Goal: Task Accomplishment & Management: Manage account settings

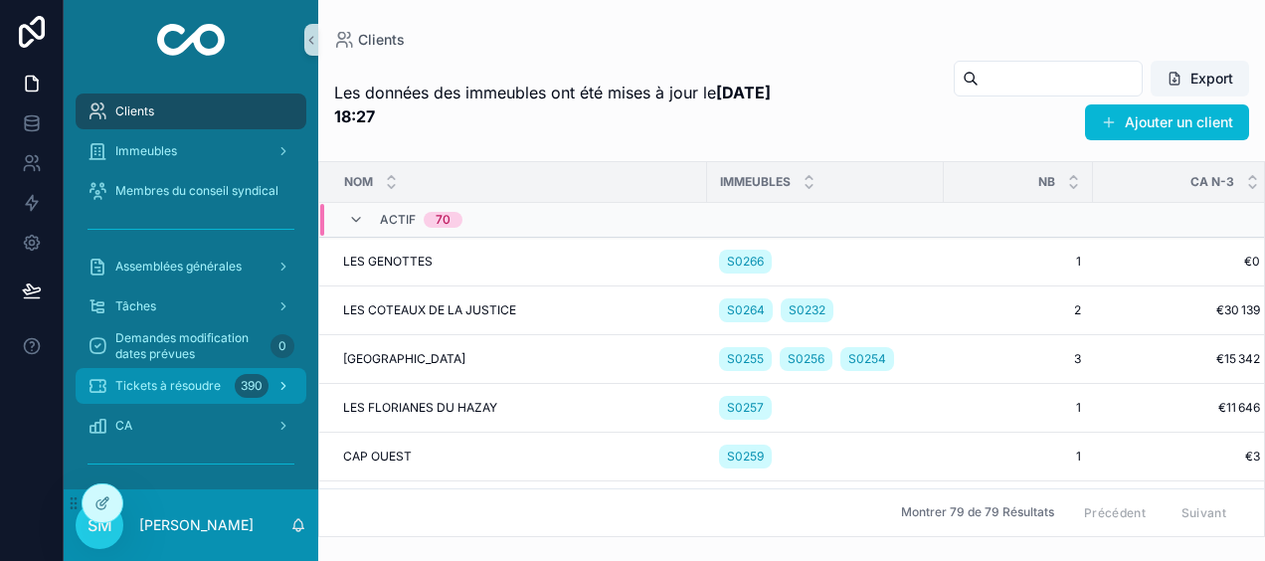
click at [225, 386] on div "Tickets à résoudre 390" at bounding box center [190, 386] width 207 height 32
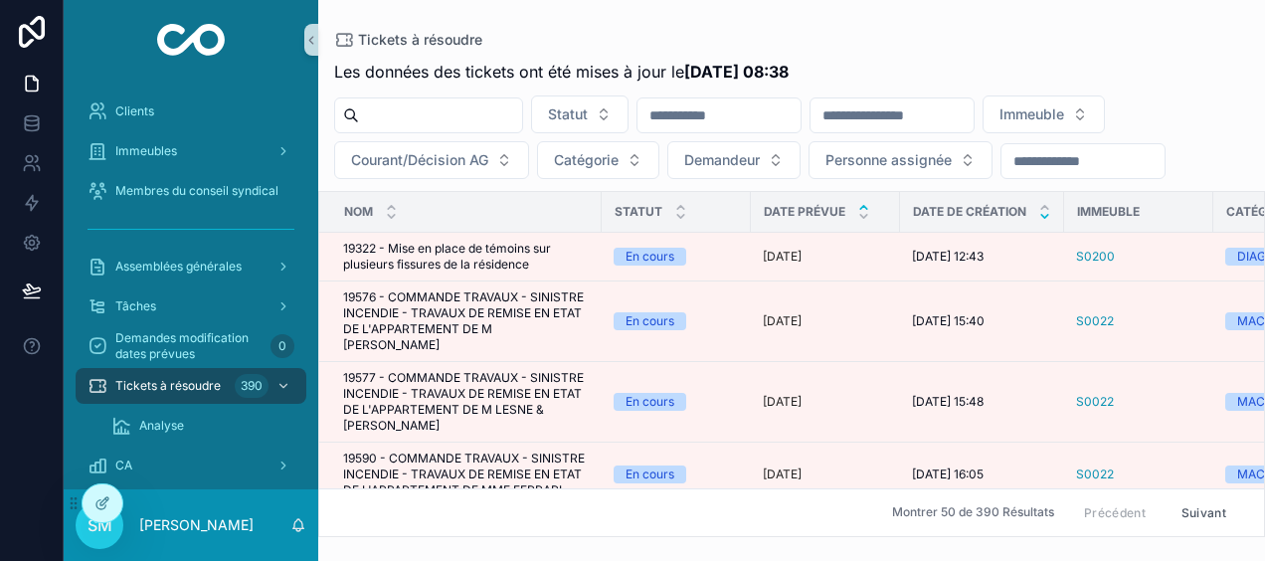
click at [1043, 215] on icon "scrollable content" at bounding box center [1044, 216] width 7 height 3
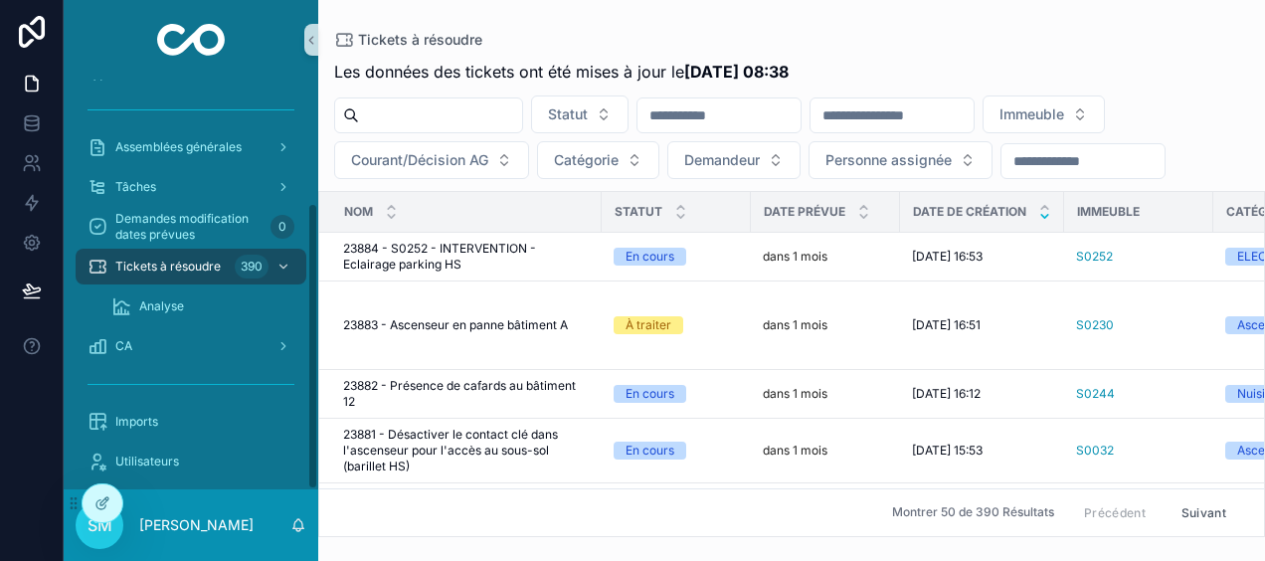
scroll to position [175, 0]
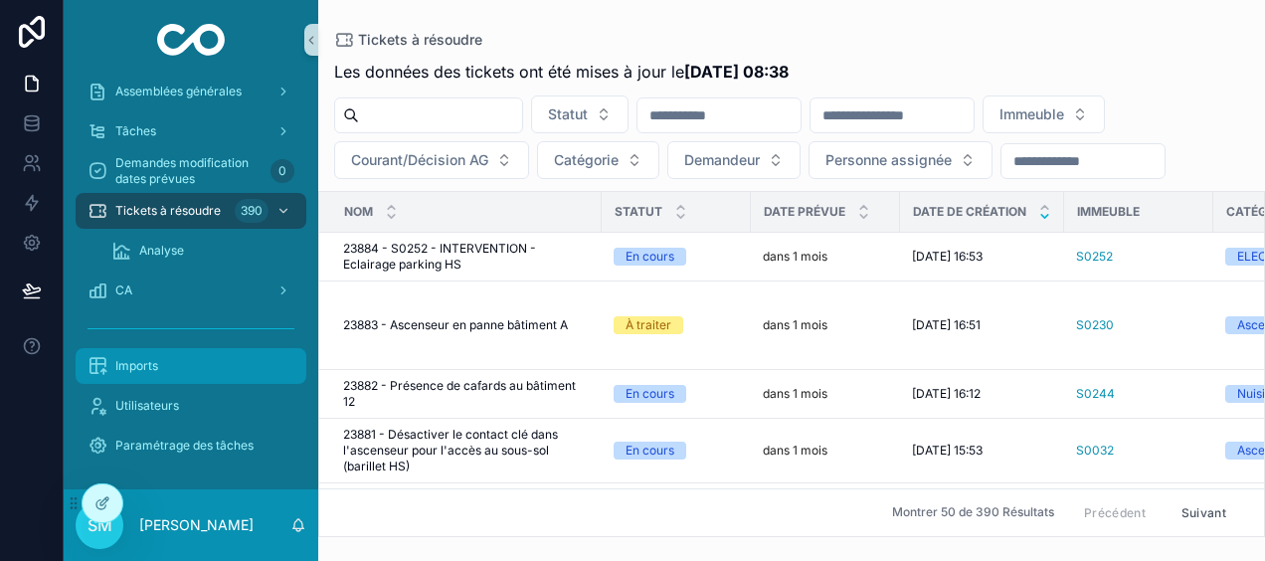
click at [206, 376] on div "Imports" at bounding box center [190, 366] width 207 height 32
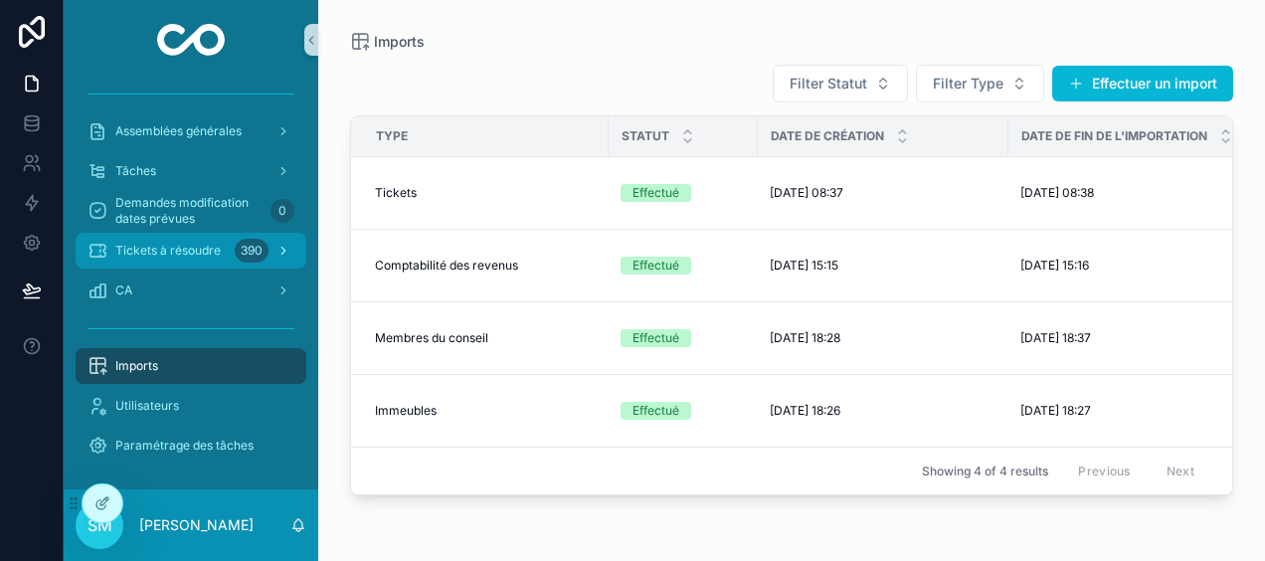
click at [215, 257] on span "Tickets à résoudre" at bounding box center [167, 251] width 105 height 16
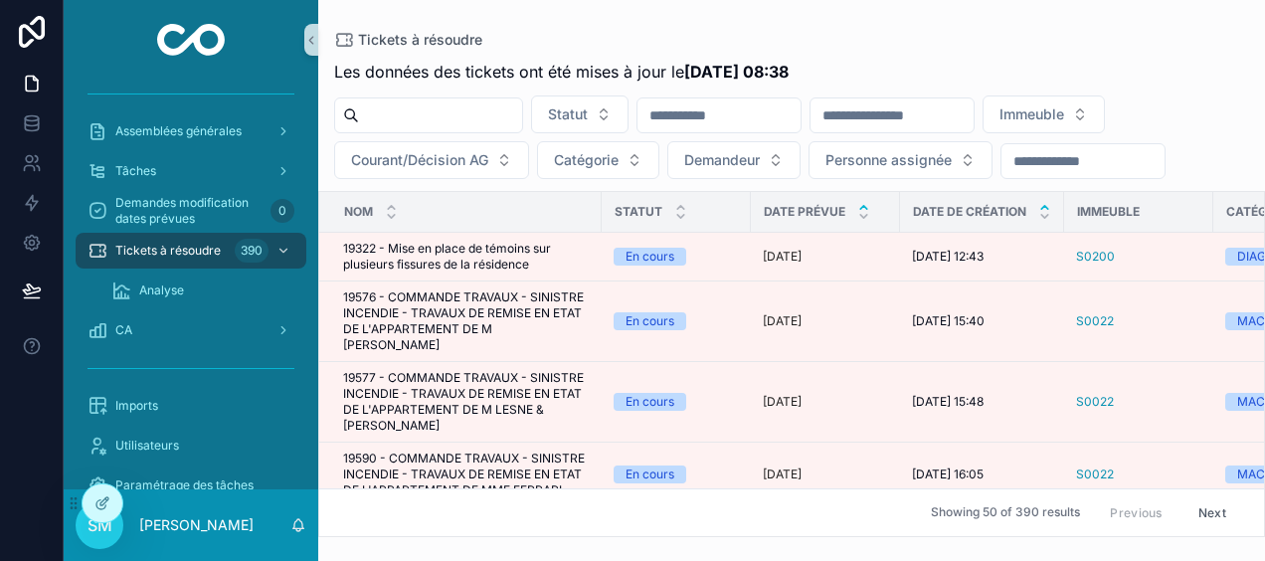
click at [1042, 204] on icon "scrollable content" at bounding box center [1044, 207] width 13 height 13
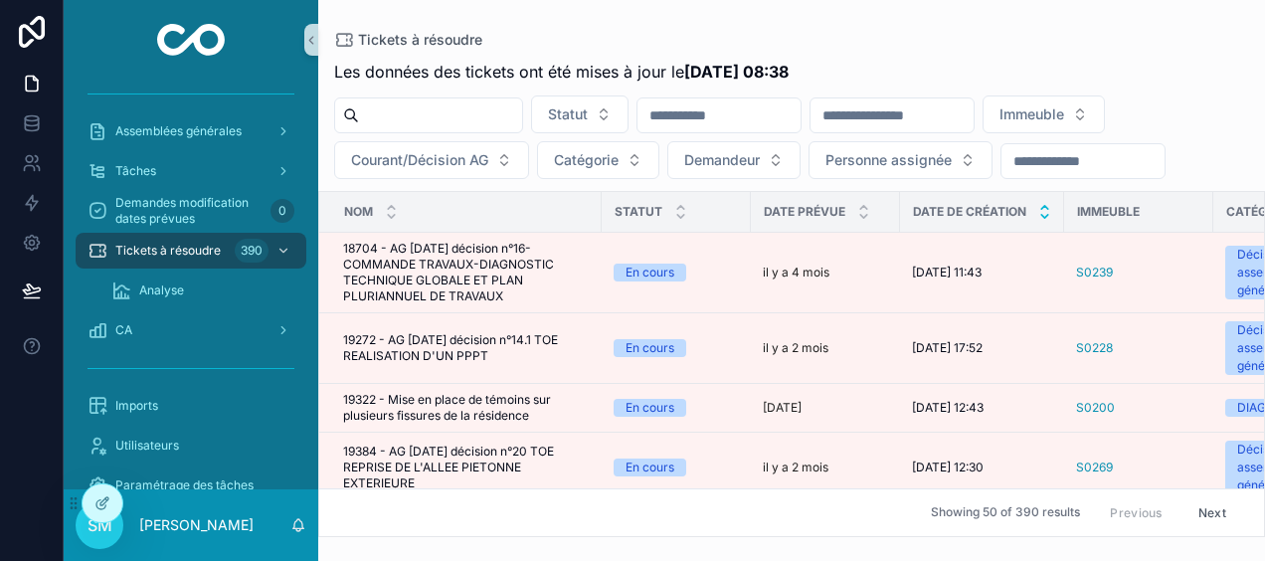
click at [1043, 215] on icon "scrollable content" at bounding box center [1044, 216] width 7 height 3
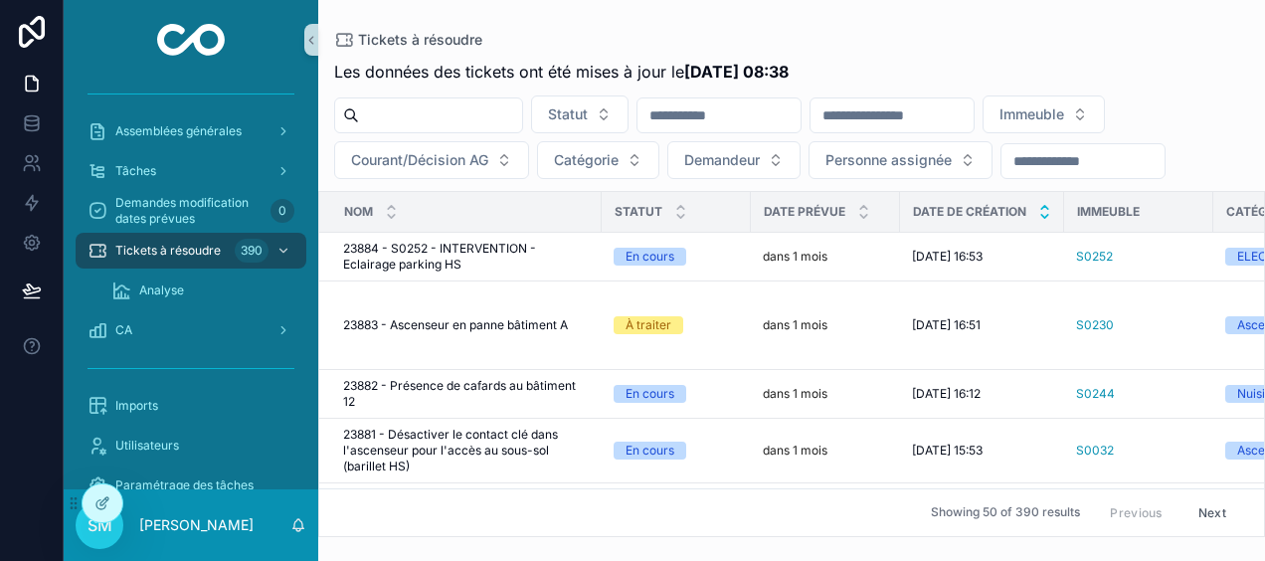
click at [1042, 205] on icon "scrollable content" at bounding box center [1044, 207] width 13 height 13
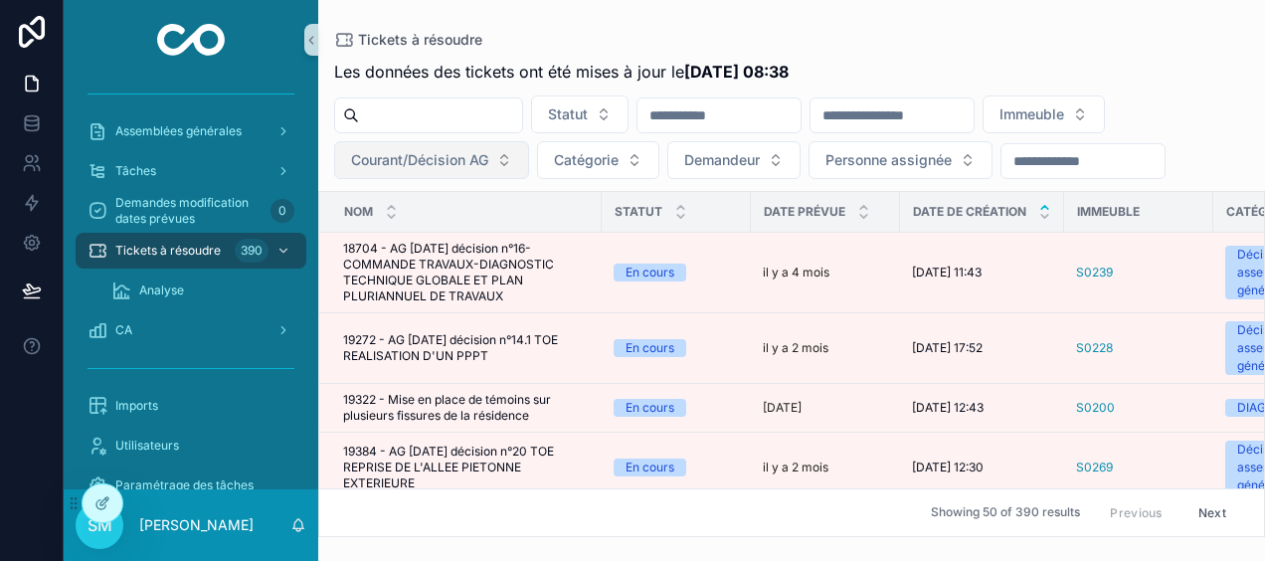
click at [471, 150] on span "Courant/Décision AG" at bounding box center [419, 160] width 137 height 20
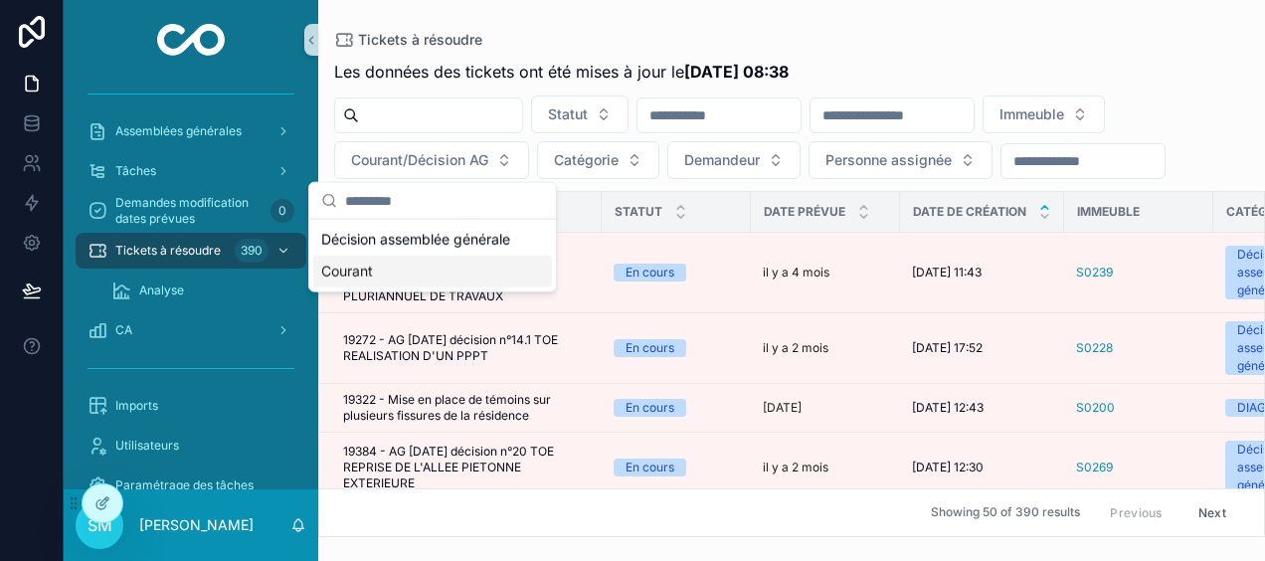
click at [374, 270] on div "Courant" at bounding box center [432, 271] width 239 height 32
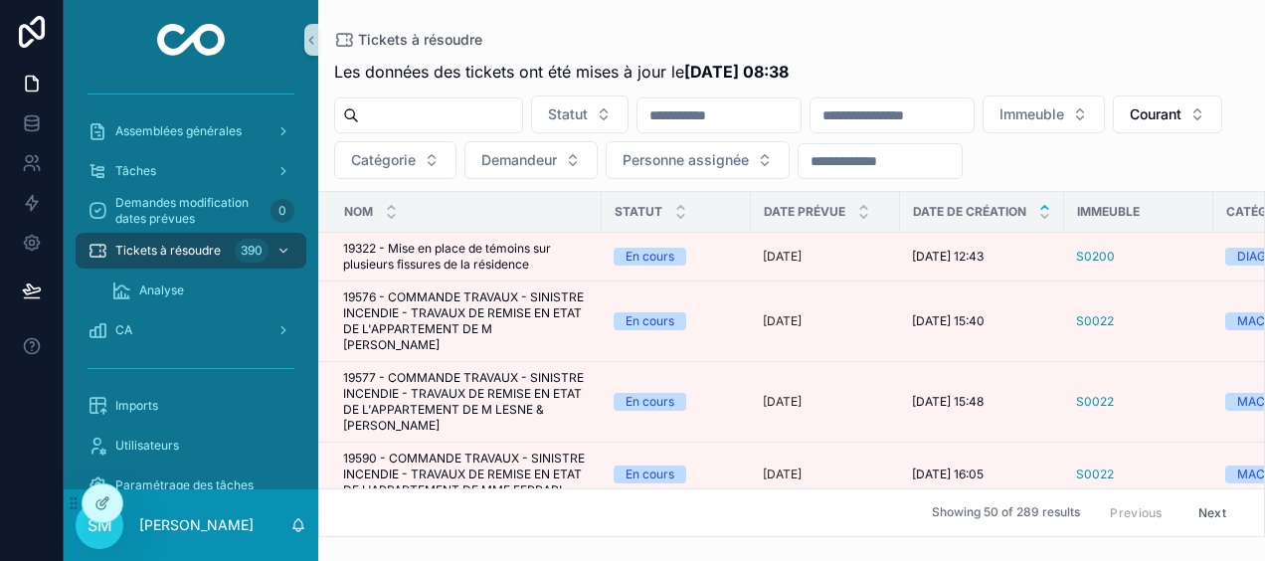
click at [973, 115] on input "scrollable content" at bounding box center [891, 115] width 163 height 28
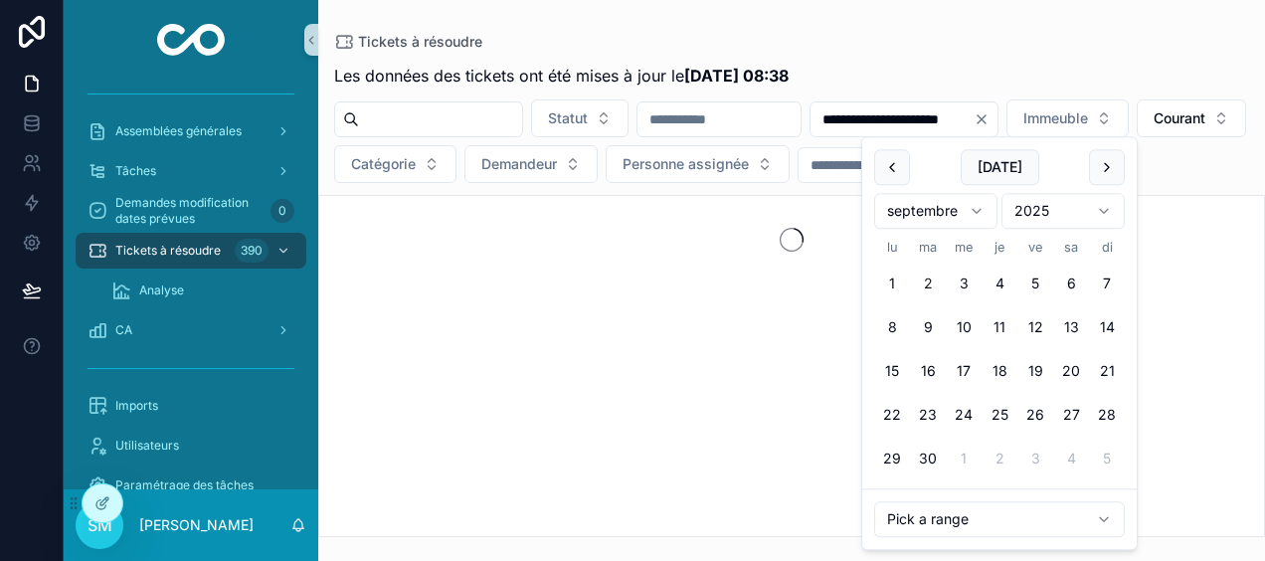
type input "**********"
click at [962, 46] on div "Tickets à résoudre" at bounding box center [791, 42] width 915 height 20
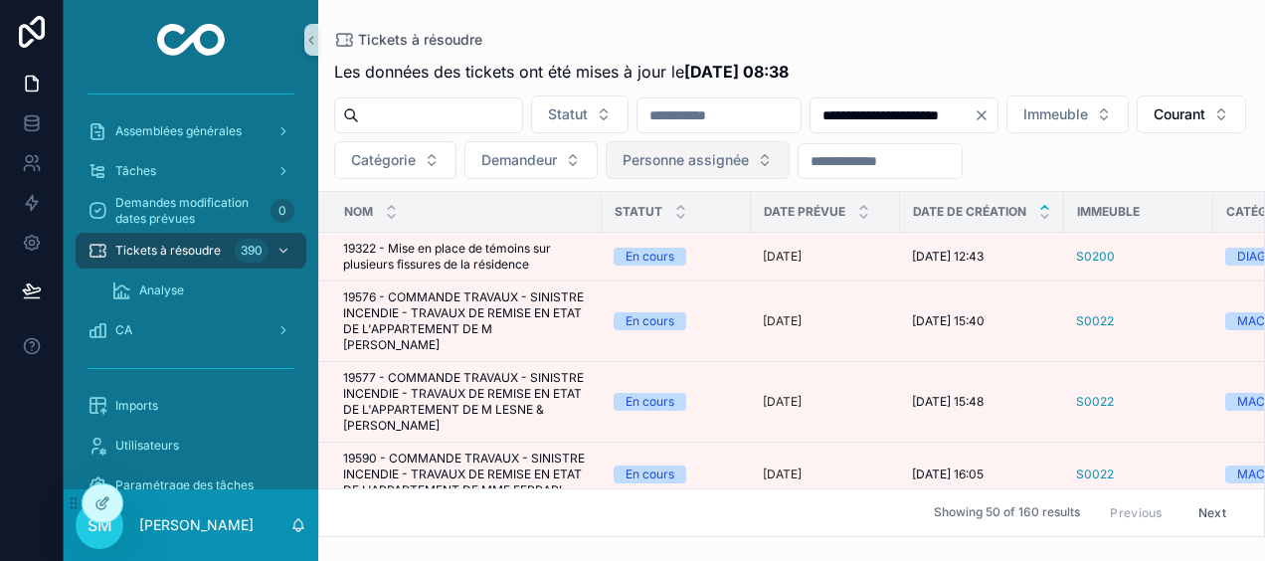
click at [749, 164] on span "Personne assignée" at bounding box center [685, 160] width 126 height 20
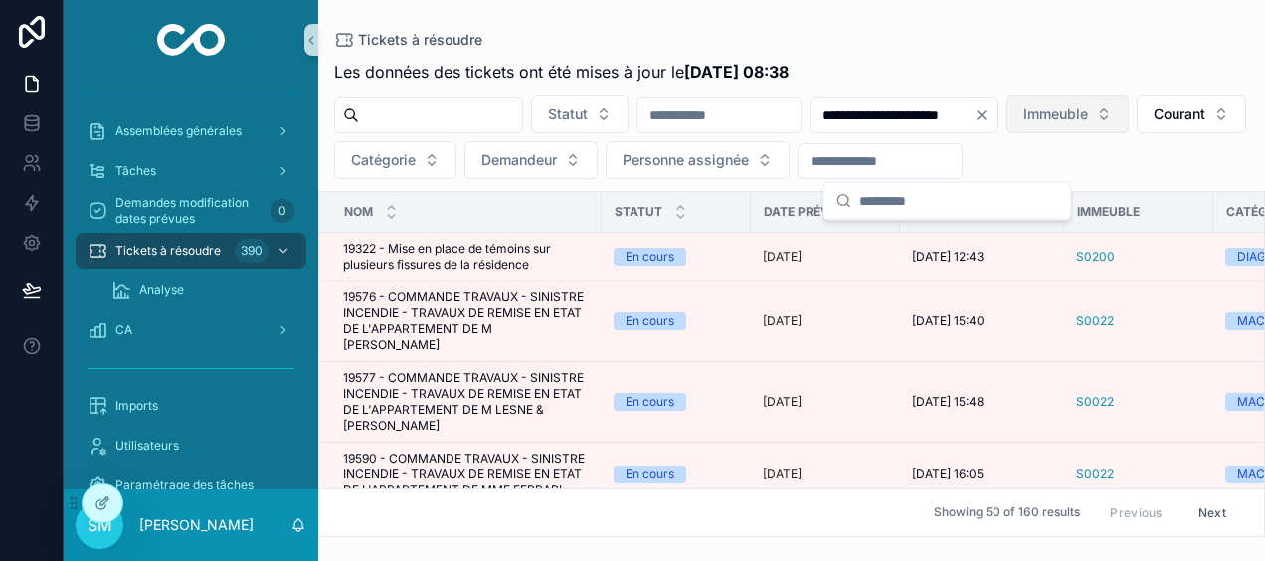
click at [989, 116] on icon "Clear" at bounding box center [981, 115] width 16 height 16
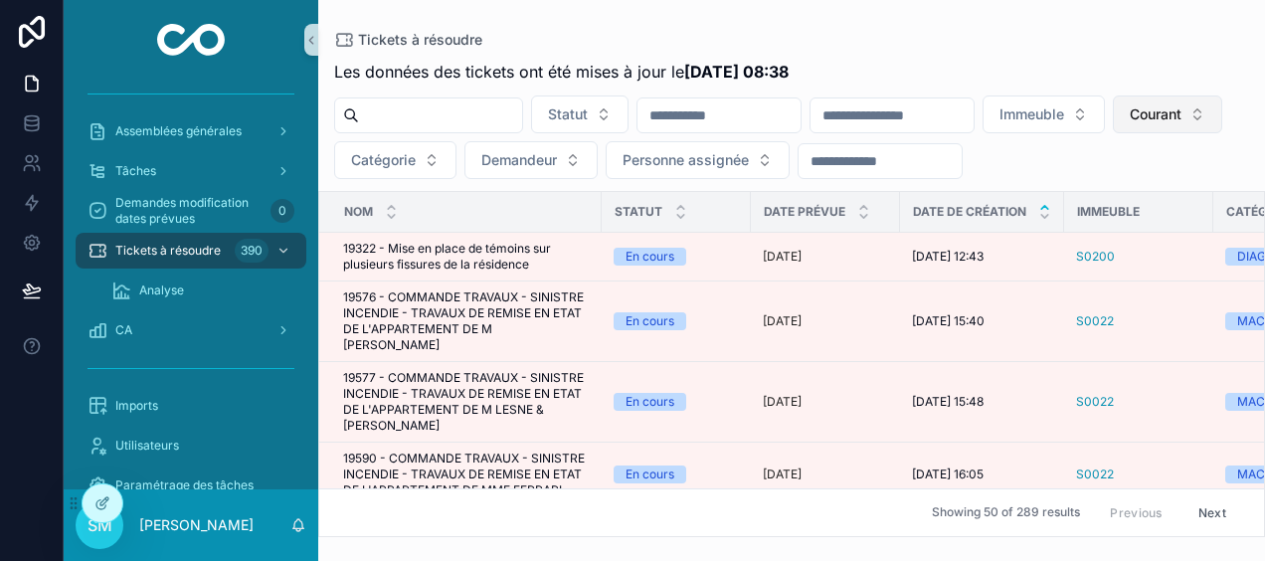
click at [1129, 124] on span "Courant" at bounding box center [1155, 114] width 52 height 20
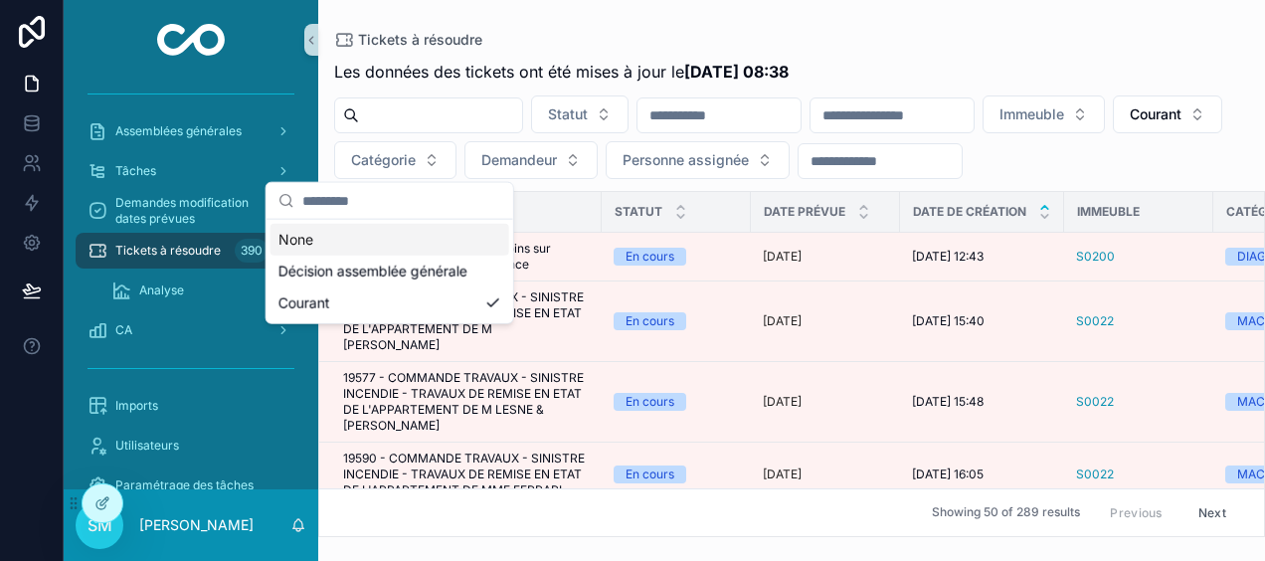
drag, startPoint x: 300, startPoint y: 233, endPoint x: 367, endPoint y: 233, distance: 66.6
click at [301, 233] on div "None" at bounding box center [389, 240] width 239 height 32
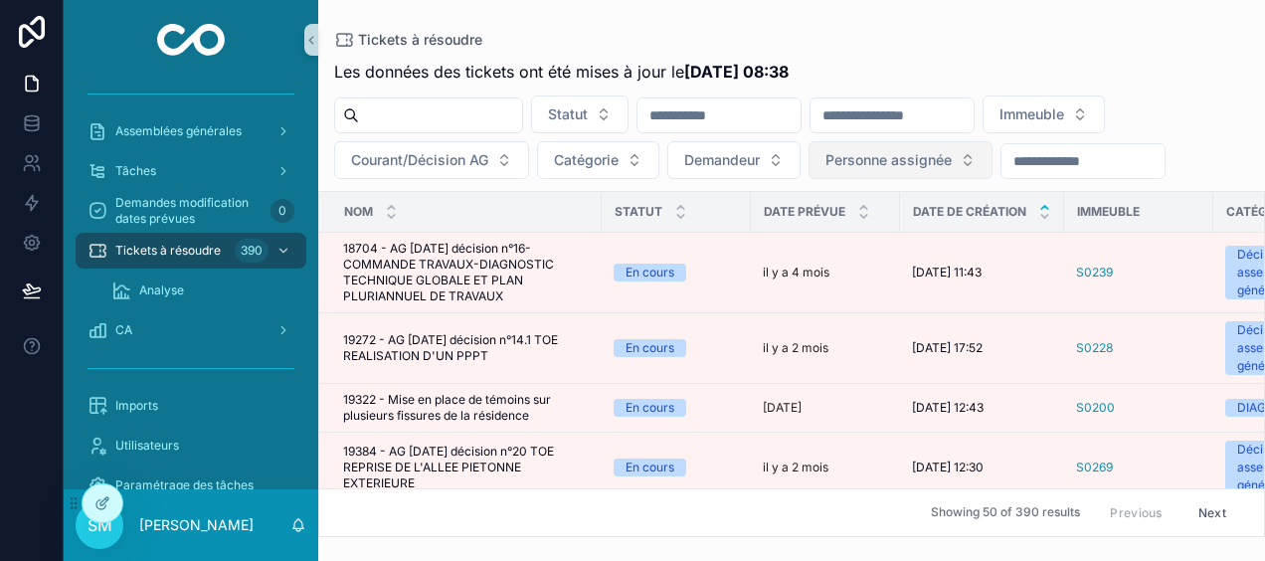
click at [950, 156] on span "Personne assignée" at bounding box center [888, 160] width 126 height 20
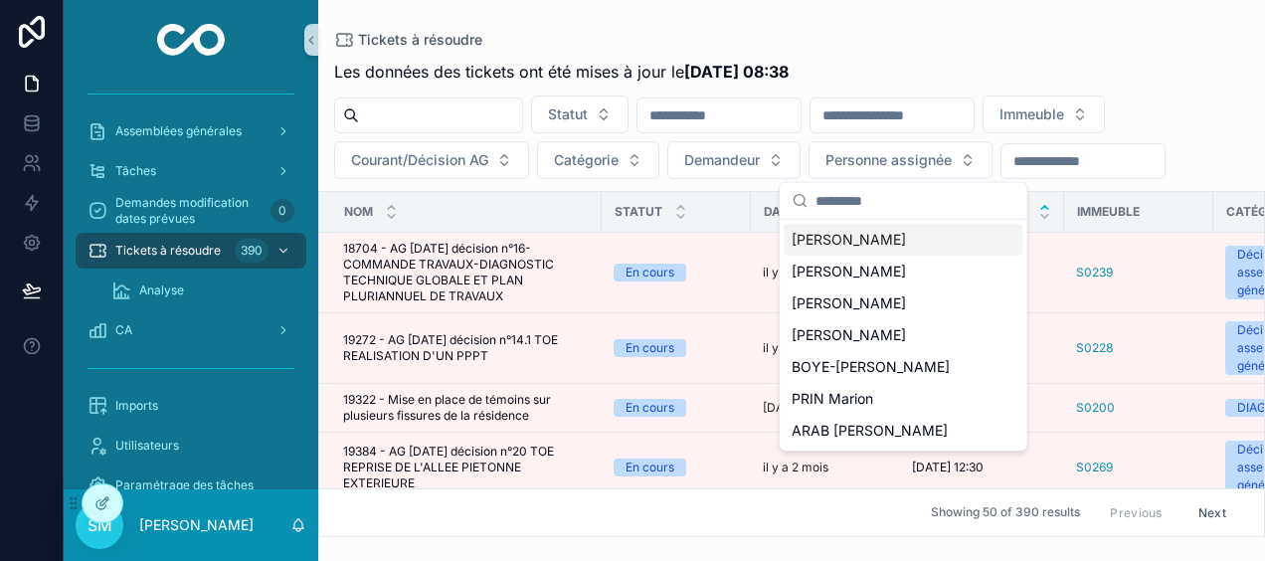
click at [903, 239] on div "[PERSON_NAME]" at bounding box center [902, 240] width 239 height 32
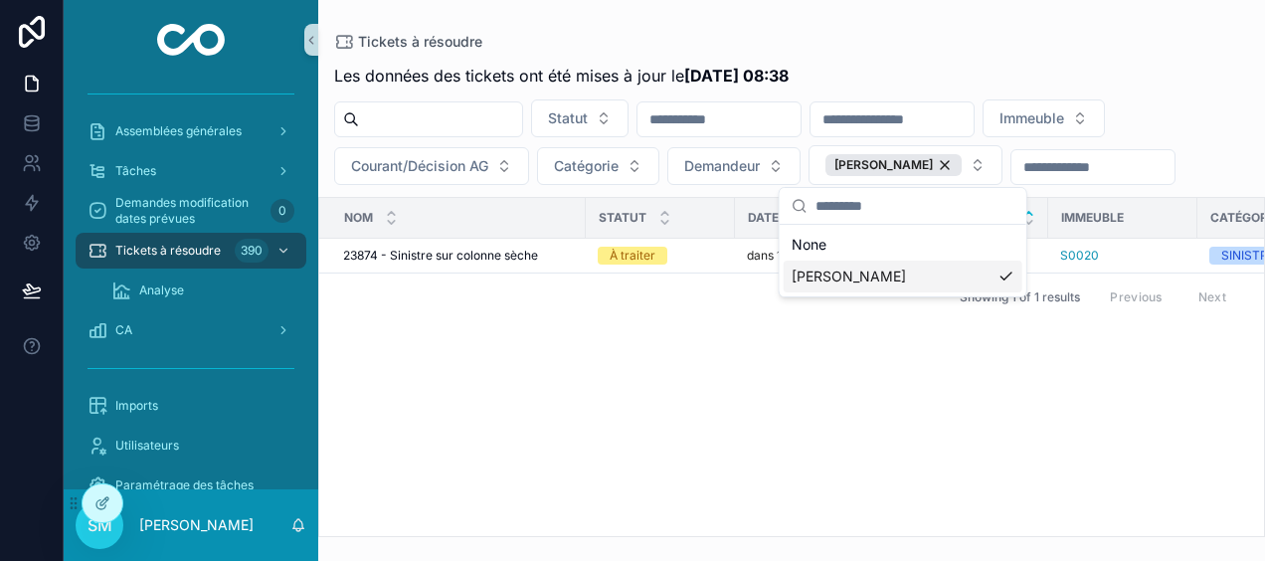
click at [670, 378] on div "Nom Statut Date prévue Date de création Immeuble Catégorie Demandeur Personne a…" at bounding box center [791, 367] width 944 height 338
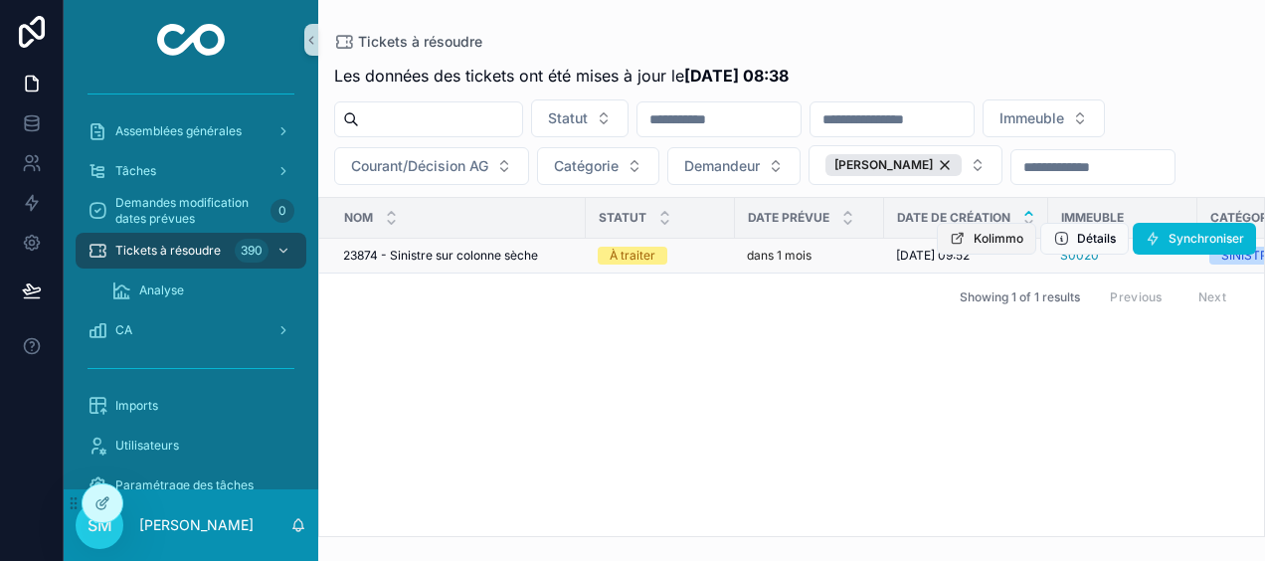
click at [971, 238] on button "Kolimmo" at bounding box center [985, 239] width 99 height 32
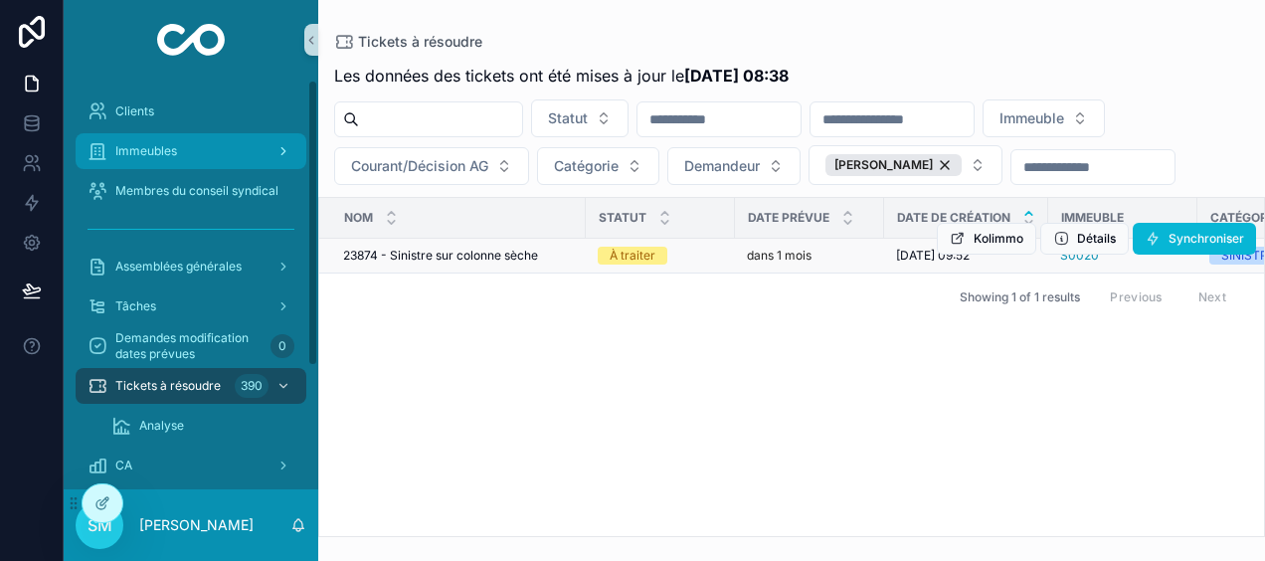
click at [167, 146] on span "Immeubles" at bounding box center [146, 151] width 62 height 16
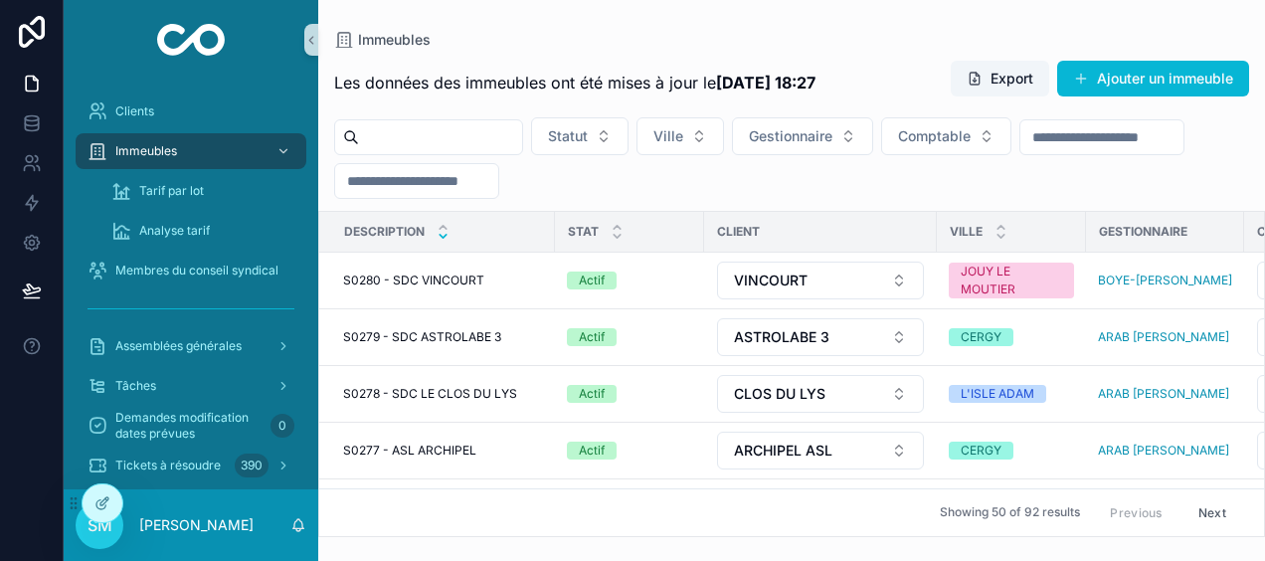
click at [442, 237] on icon "scrollable content" at bounding box center [442, 236] width 7 height 3
click at [443, 227] on icon "scrollable content" at bounding box center [442, 227] width 13 height 13
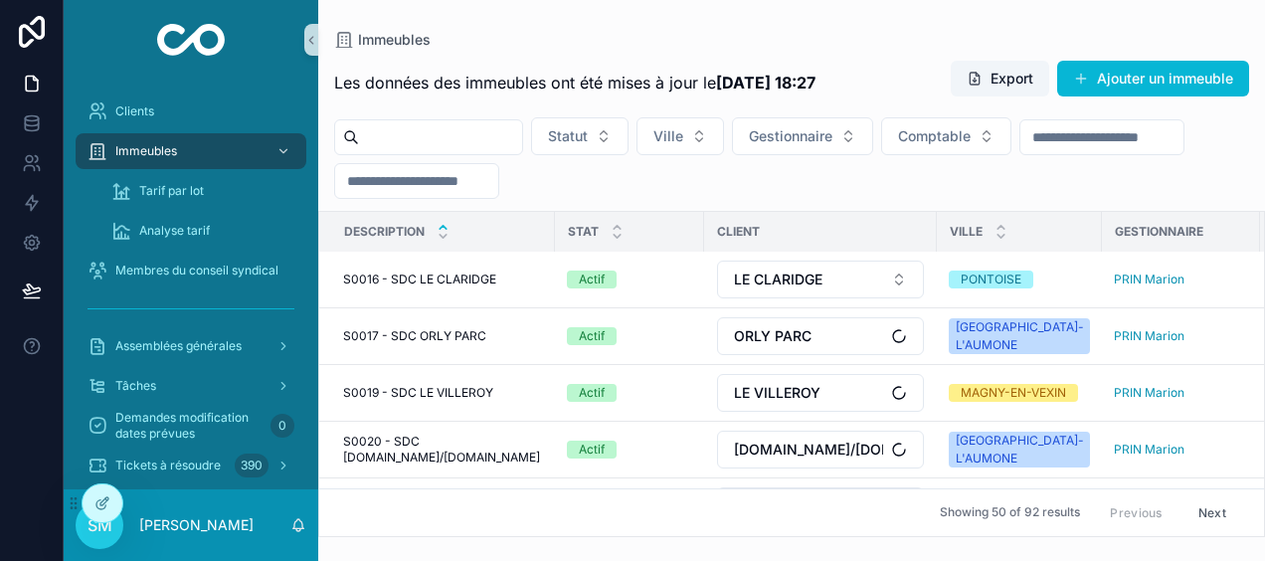
scroll to position [497, 0]
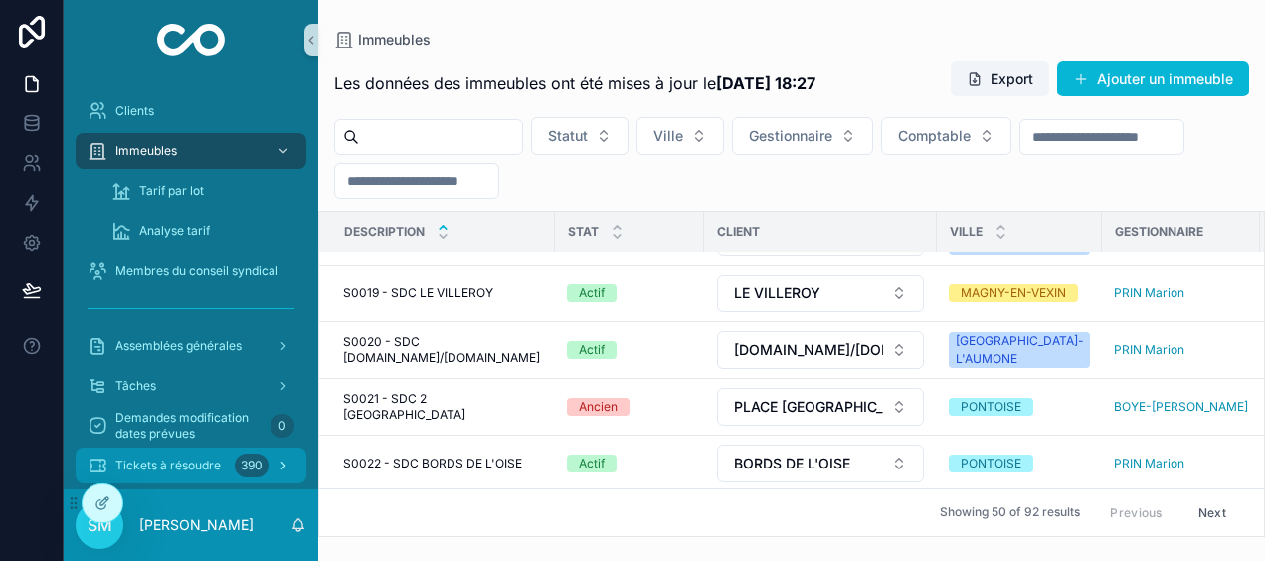
click at [192, 457] on span "Tickets à résoudre" at bounding box center [167, 465] width 105 height 16
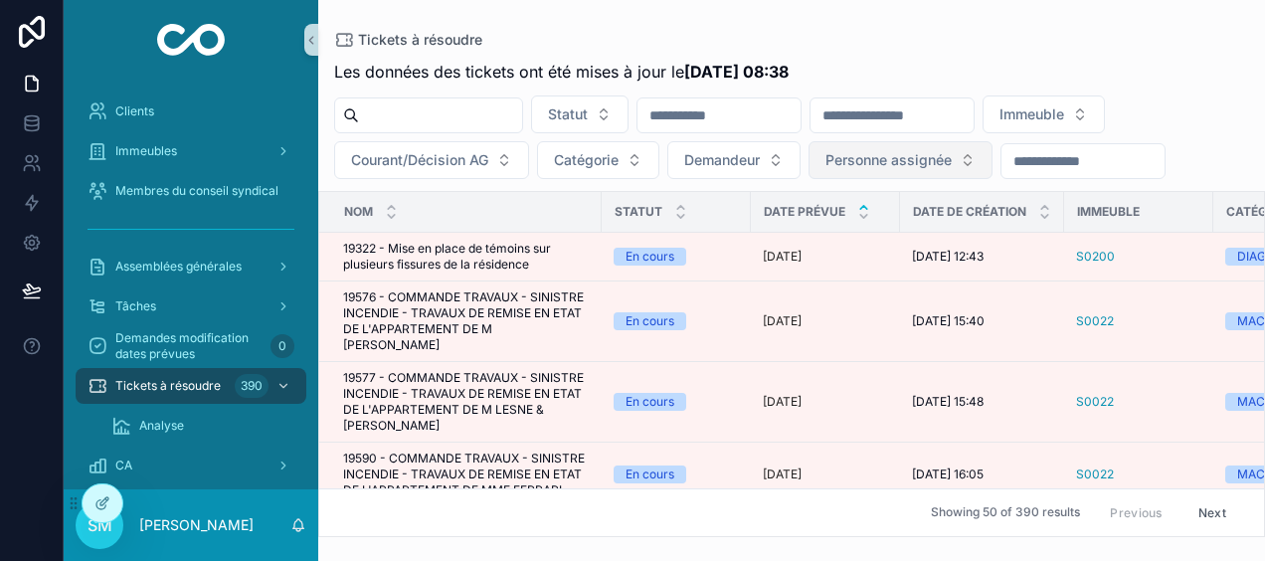
click at [930, 151] on span "Personne assignée" at bounding box center [888, 160] width 126 height 20
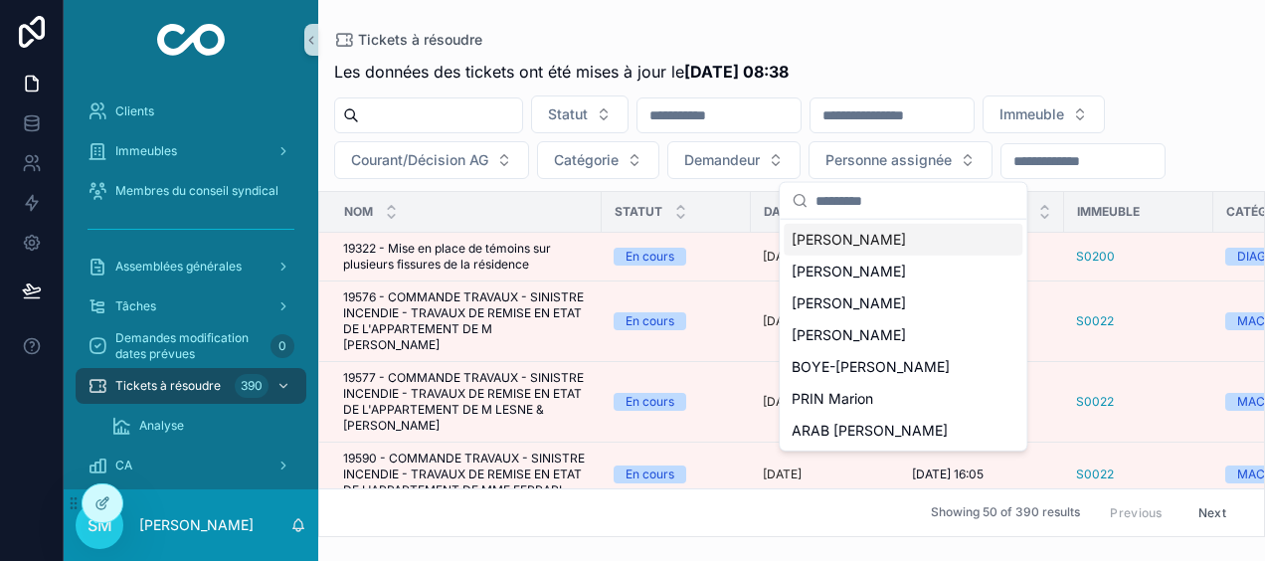
click at [902, 242] on div "[PERSON_NAME]" at bounding box center [902, 240] width 239 height 32
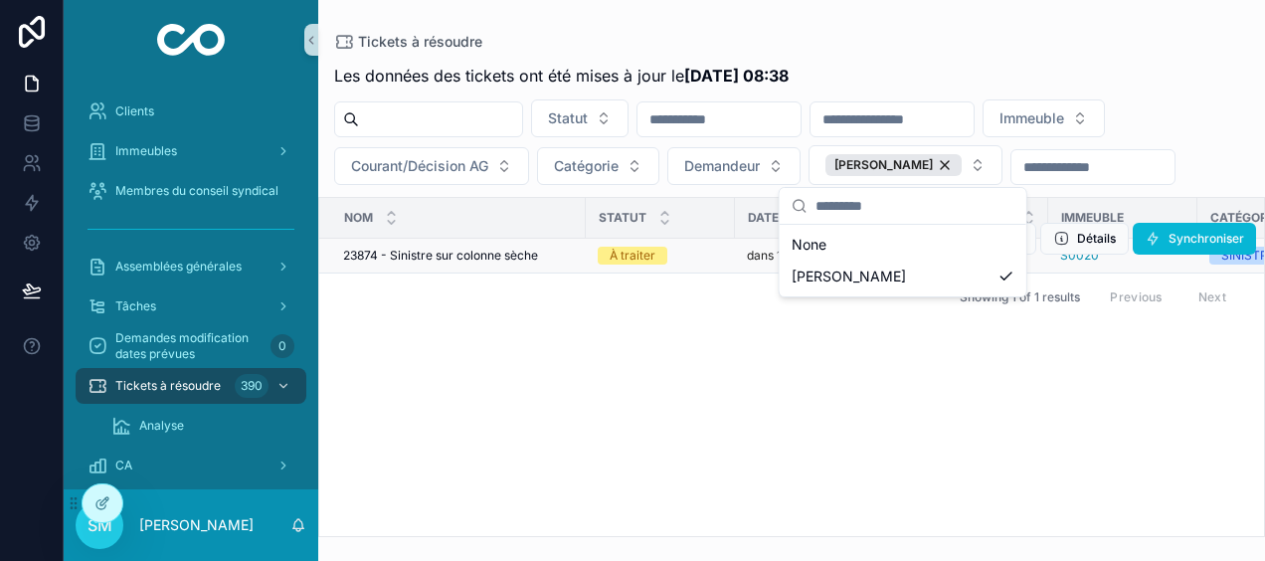
click at [494, 263] on span "23874 - Sinistre sur colonne sèche" at bounding box center [440, 256] width 195 height 16
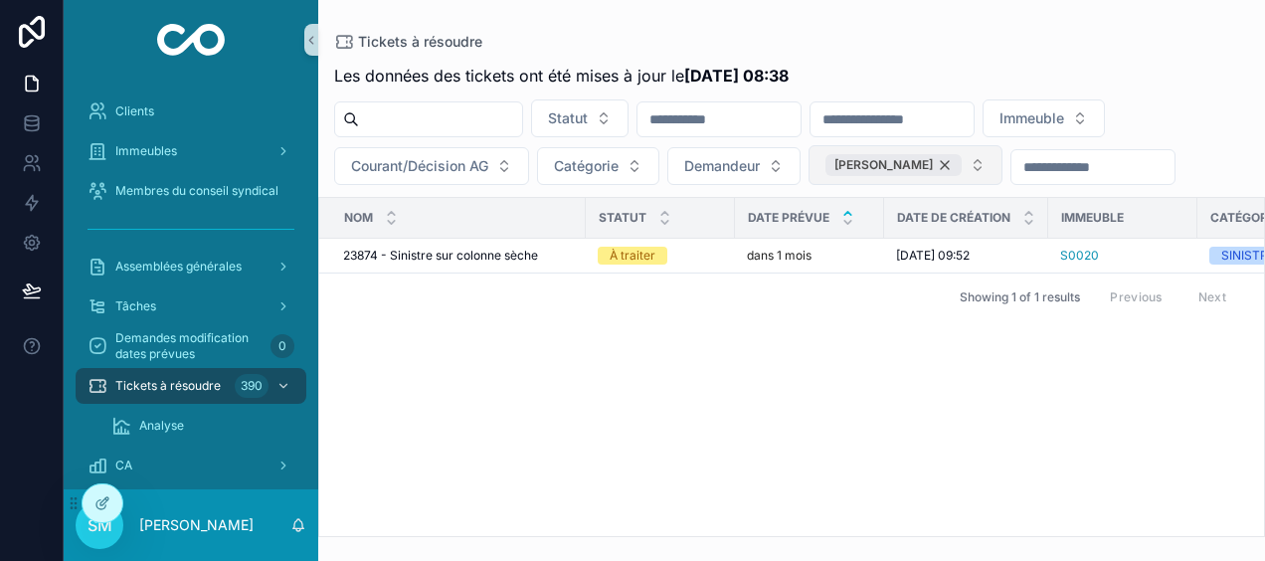
click at [942, 160] on div "[PERSON_NAME]" at bounding box center [893, 165] width 136 height 22
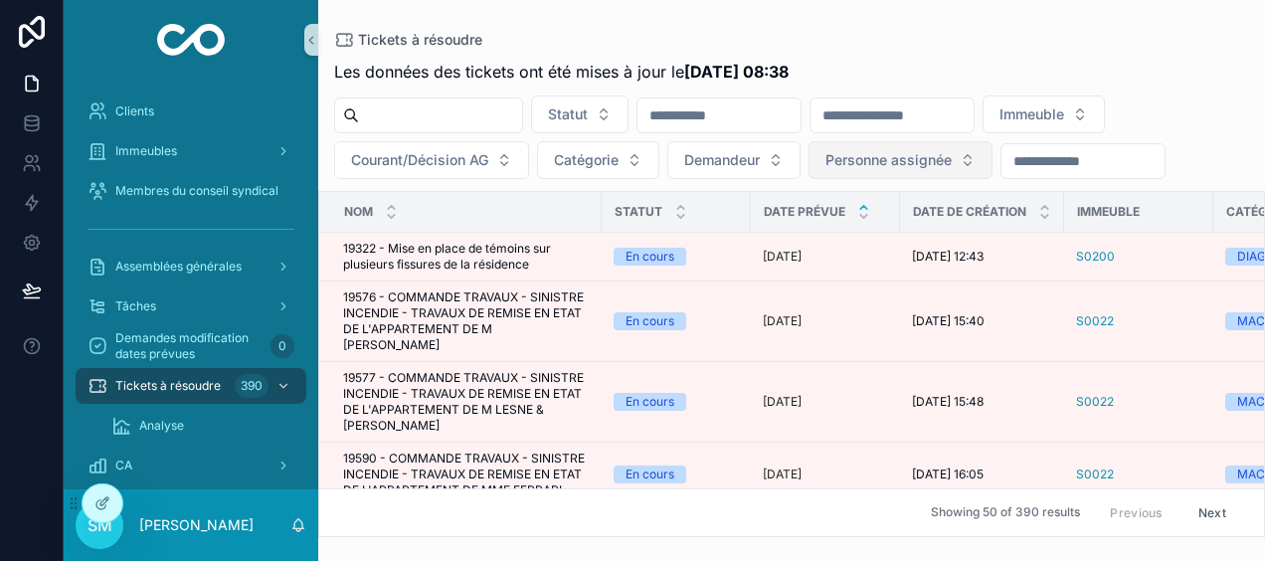
click at [929, 157] on span "Personne assignée" at bounding box center [888, 160] width 126 height 20
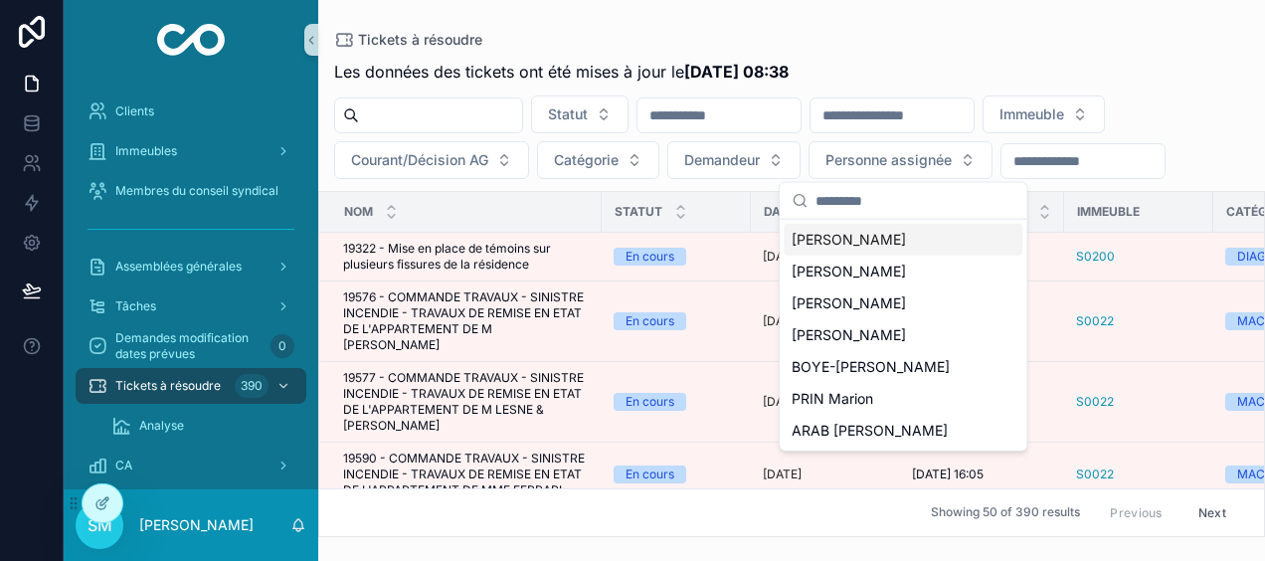
click at [1006, 46] on div "Tickets à résoudre" at bounding box center [791, 40] width 915 height 16
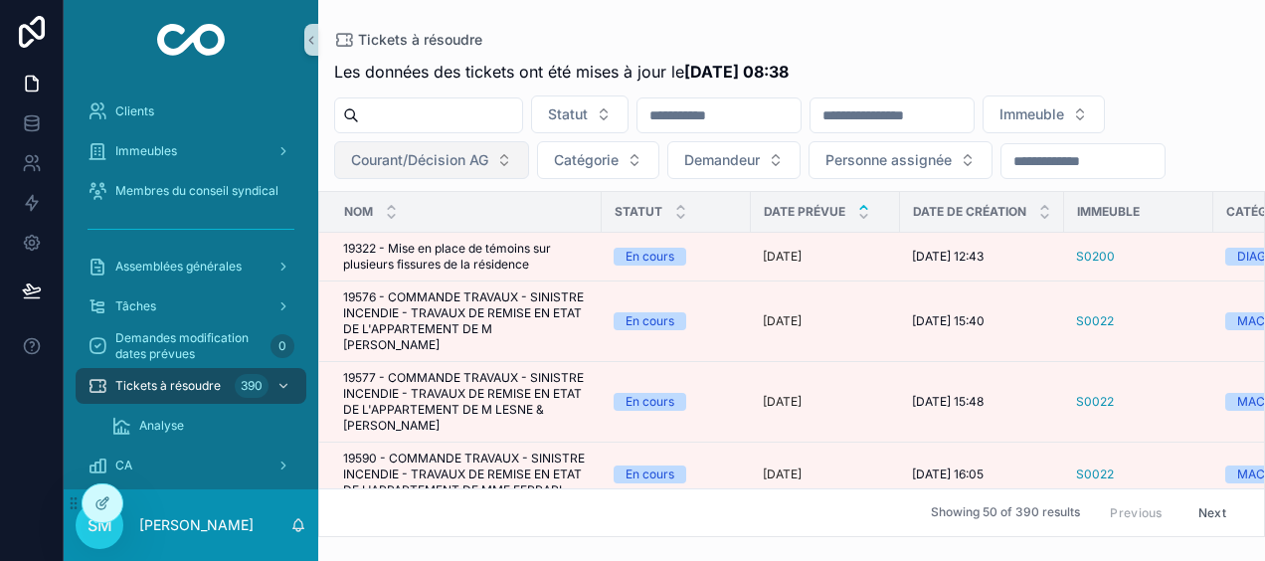
click at [491, 155] on button "Courant/Décision AG" at bounding box center [431, 160] width 195 height 38
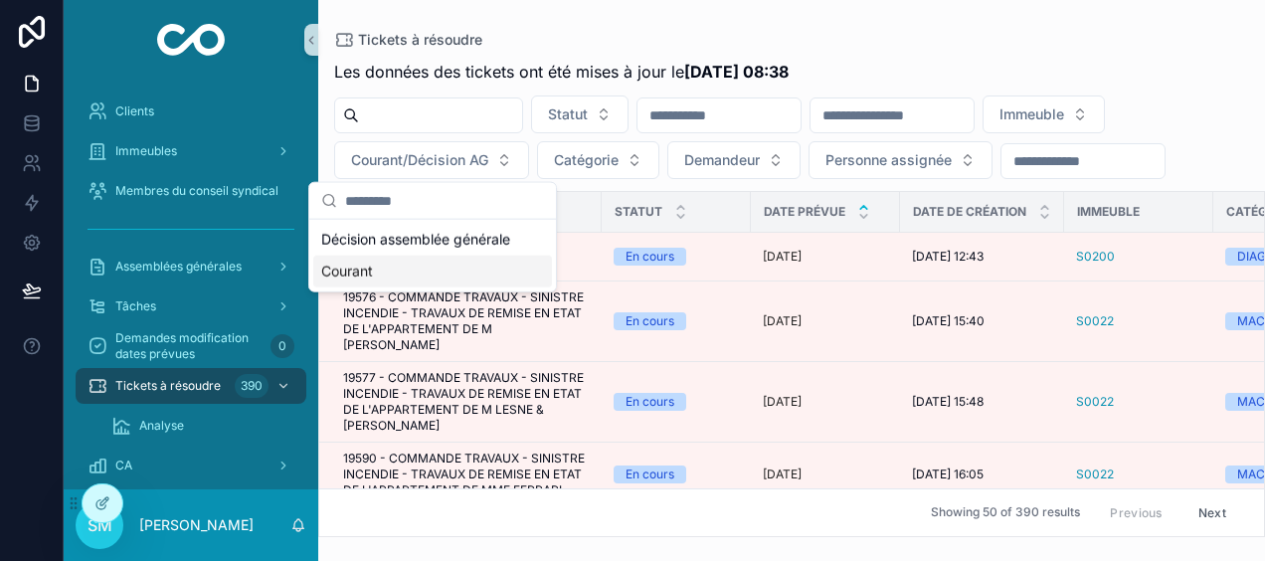
click at [380, 265] on div "Courant" at bounding box center [432, 271] width 239 height 32
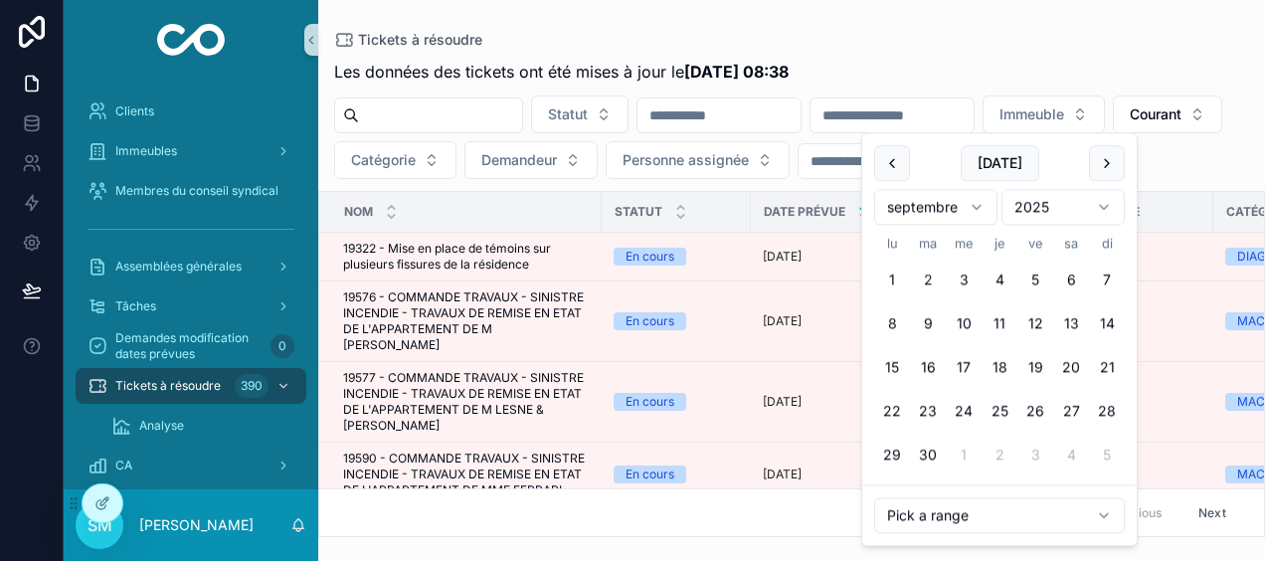
click at [973, 105] on input "scrollable content" at bounding box center [891, 115] width 163 height 28
type input "**********"
click at [974, 46] on div "Tickets à résoudre" at bounding box center [791, 40] width 915 height 16
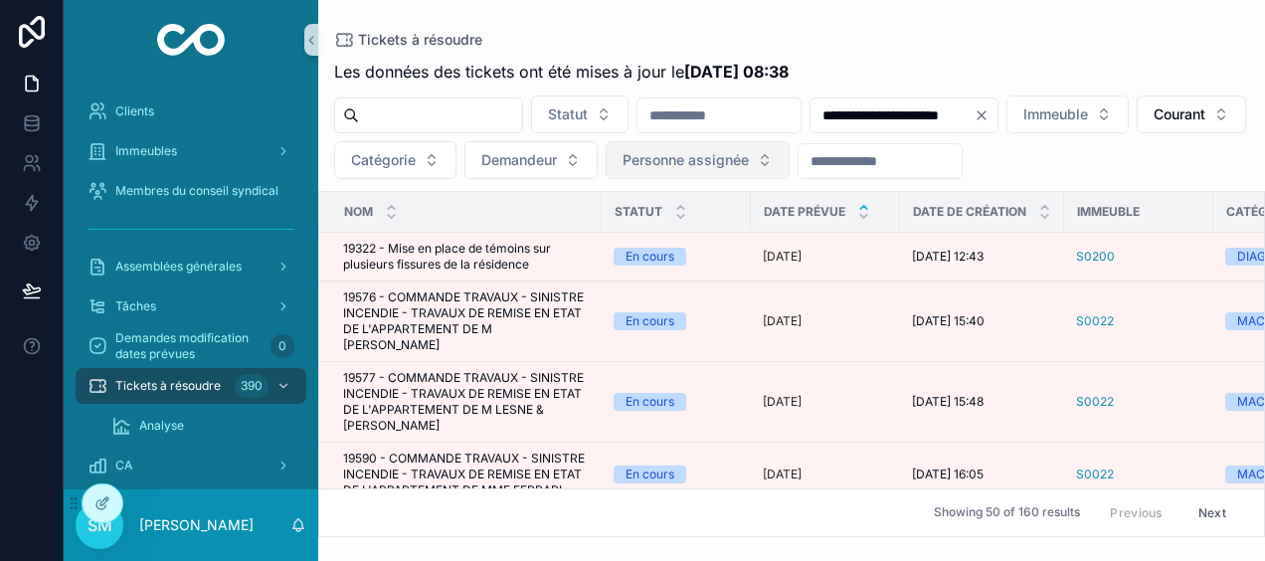
click at [749, 155] on span "Personne assignée" at bounding box center [685, 160] width 126 height 20
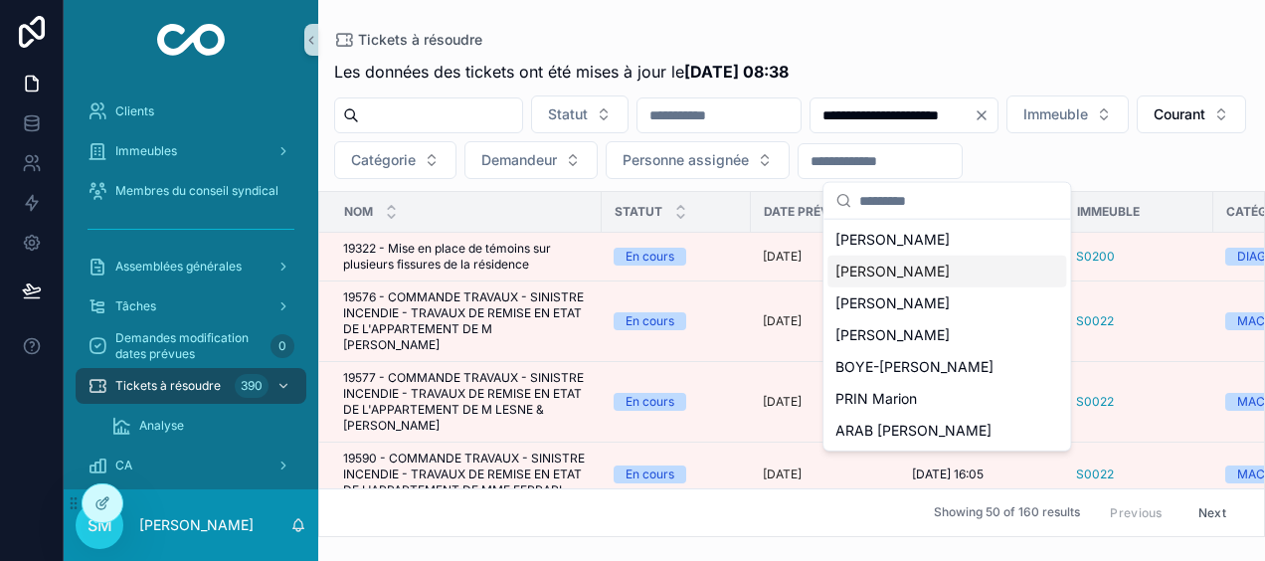
click at [914, 261] on span "[PERSON_NAME]" at bounding box center [892, 271] width 114 height 20
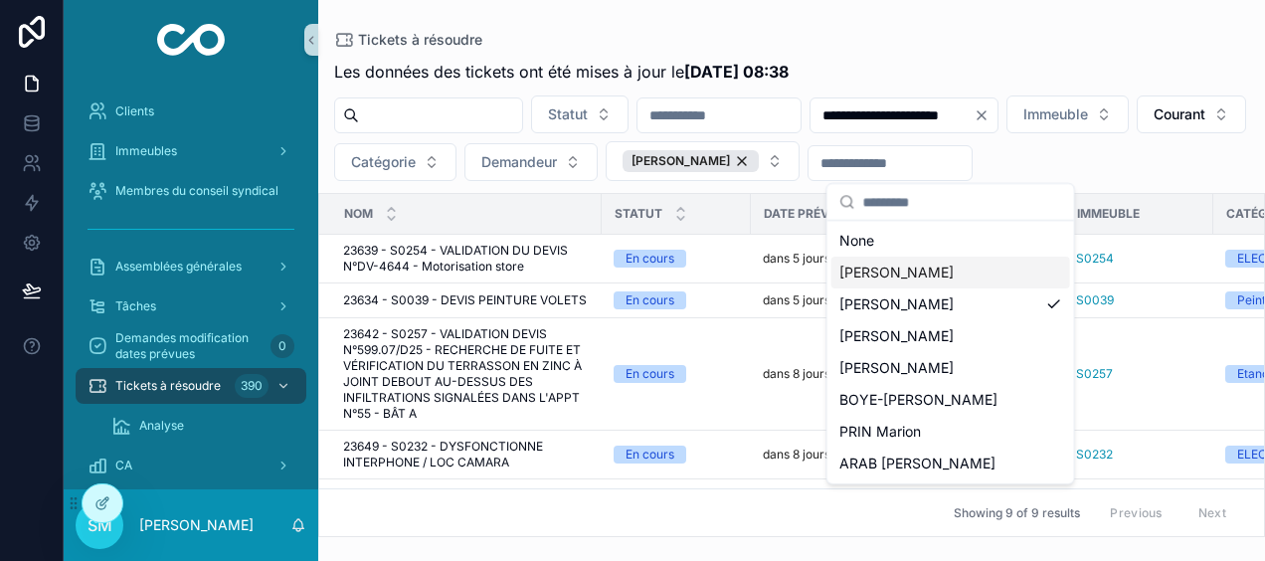
click at [915, 269] on span "[PERSON_NAME]" at bounding box center [896, 272] width 114 height 20
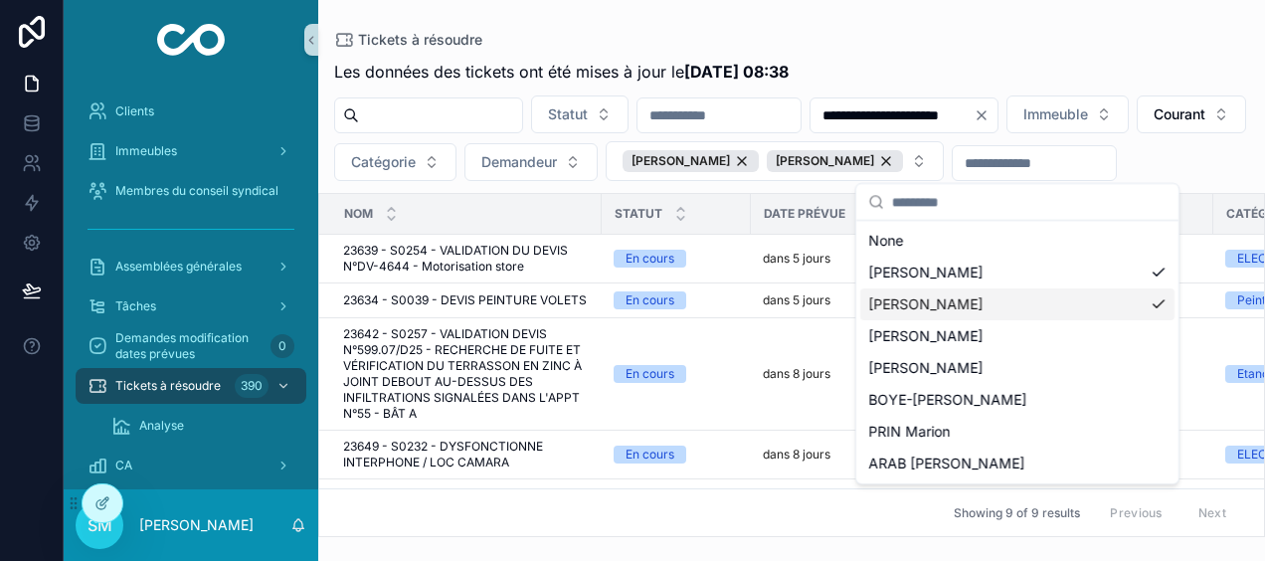
click at [1158, 295] on div "[PERSON_NAME]" at bounding box center [1017, 304] width 314 height 32
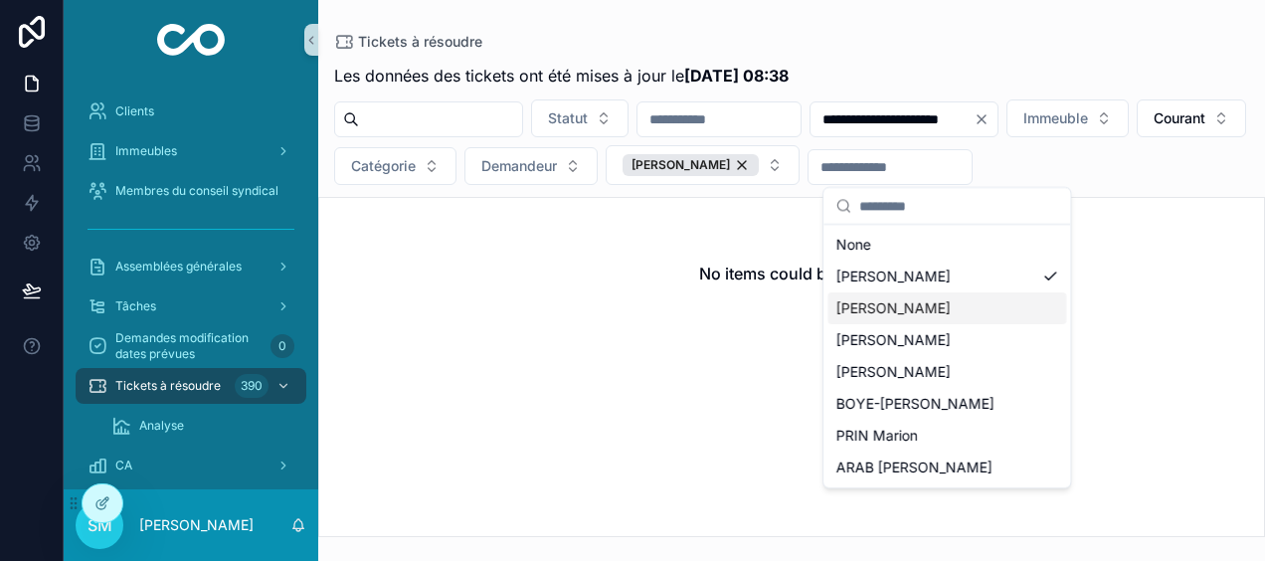
click at [1042, 300] on div "[PERSON_NAME]" at bounding box center [946, 308] width 239 height 32
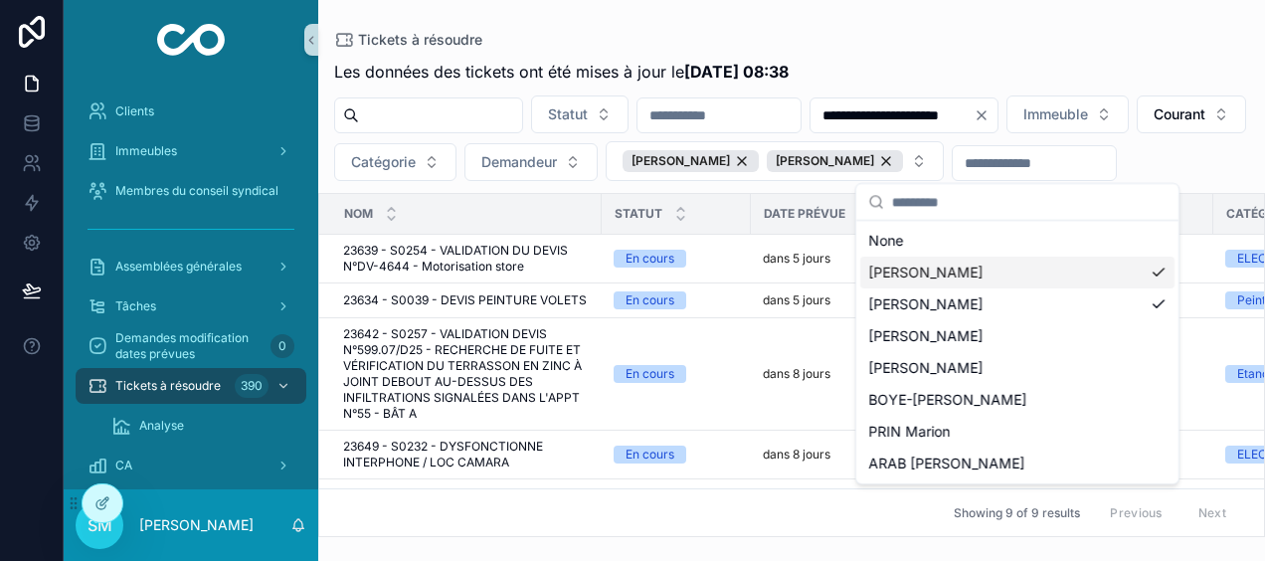
click at [1150, 268] on div "[PERSON_NAME]" at bounding box center [1017, 272] width 314 height 32
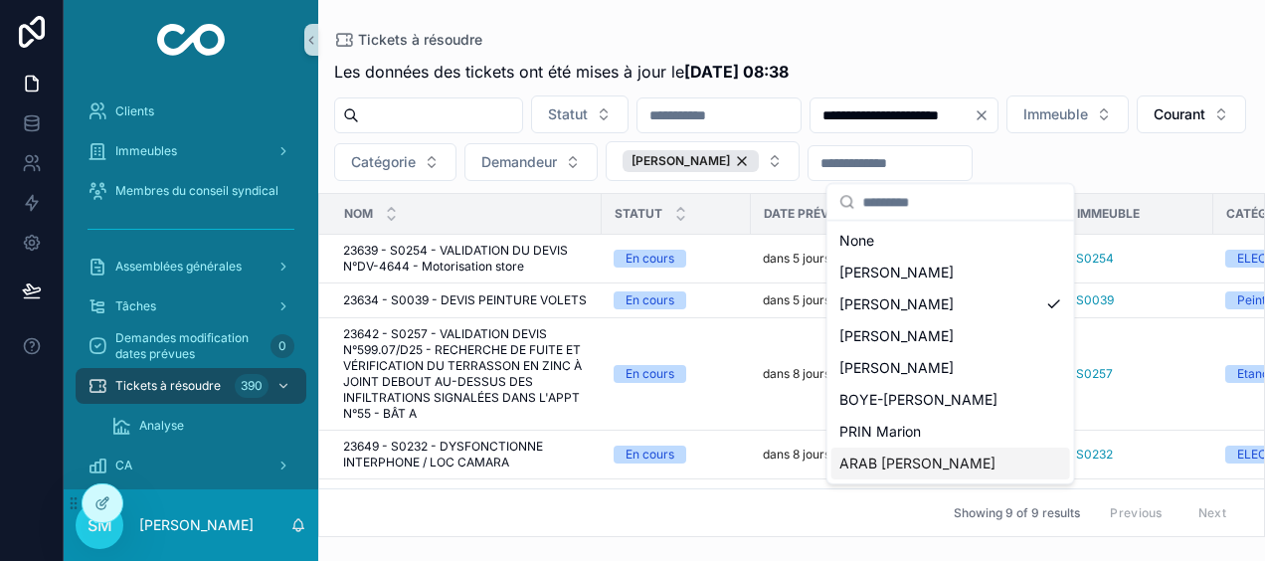
click at [951, 475] on div "ARAB [PERSON_NAME]" at bounding box center [950, 463] width 239 height 32
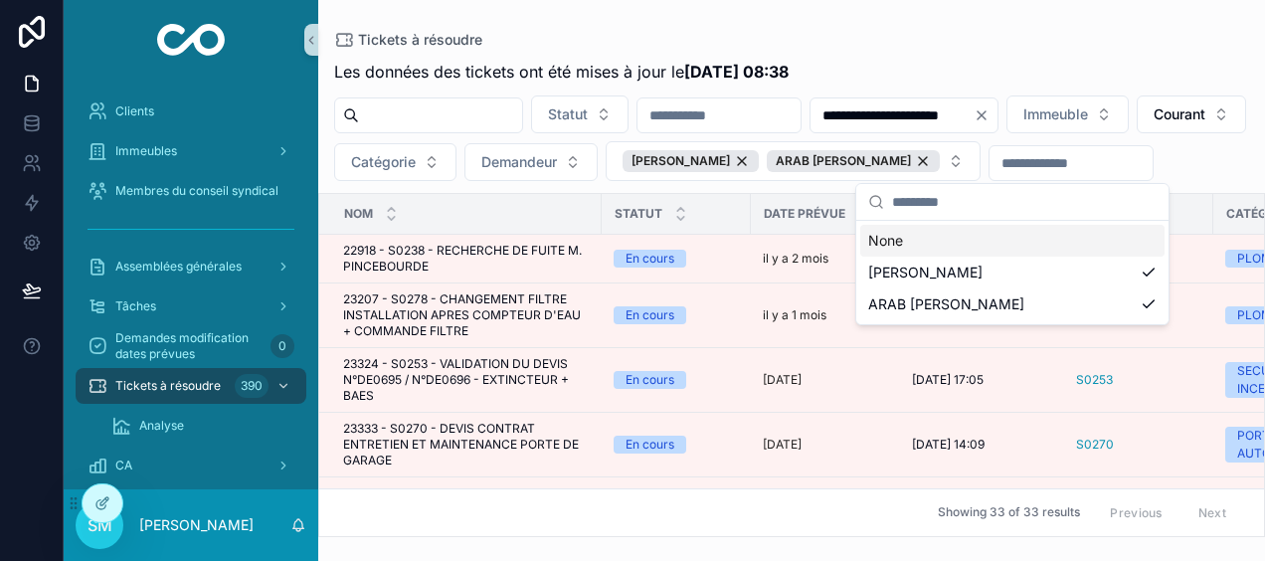
click at [1115, 60] on div "Les données des tickets ont été mises à jour le [DATE] 08:38" at bounding box center [791, 72] width 915 height 24
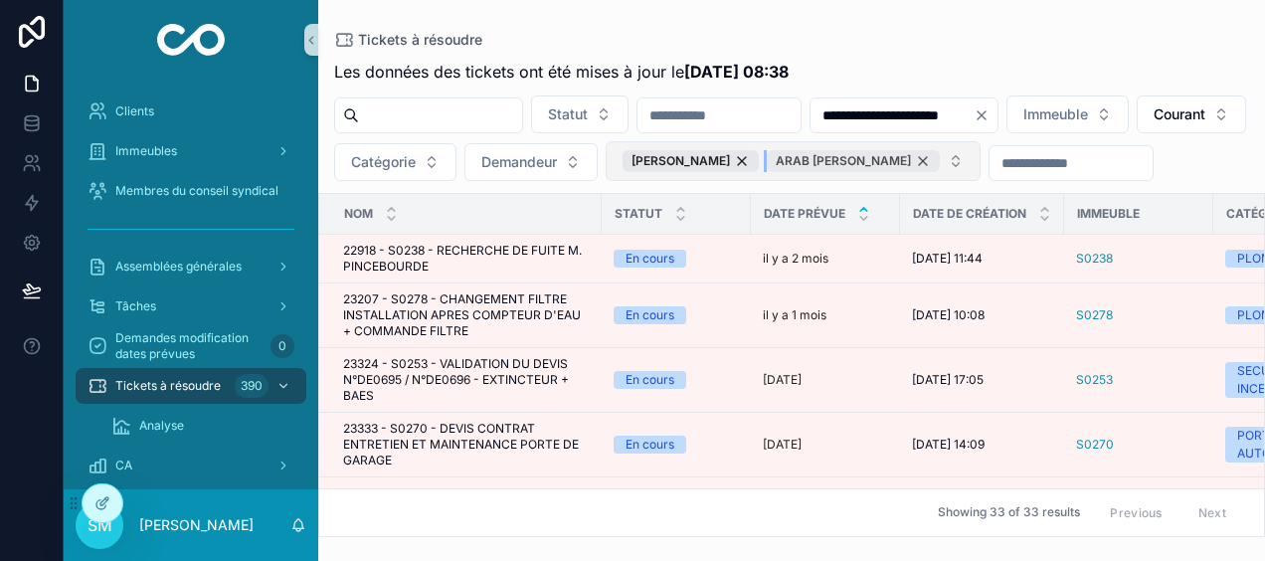
click at [939, 154] on div "ARAB [PERSON_NAME]" at bounding box center [852, 161] width 173 height 22
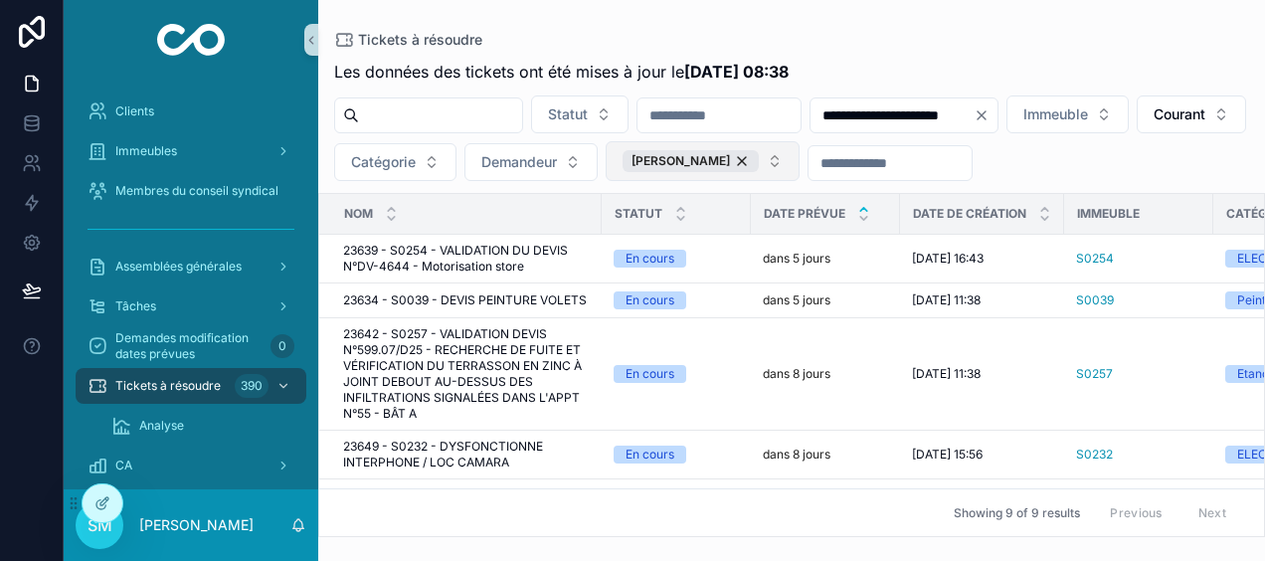
click at [799, 157] on button "[PERSON_NAME]" at bounding box center [702, 161] width 194 height 40
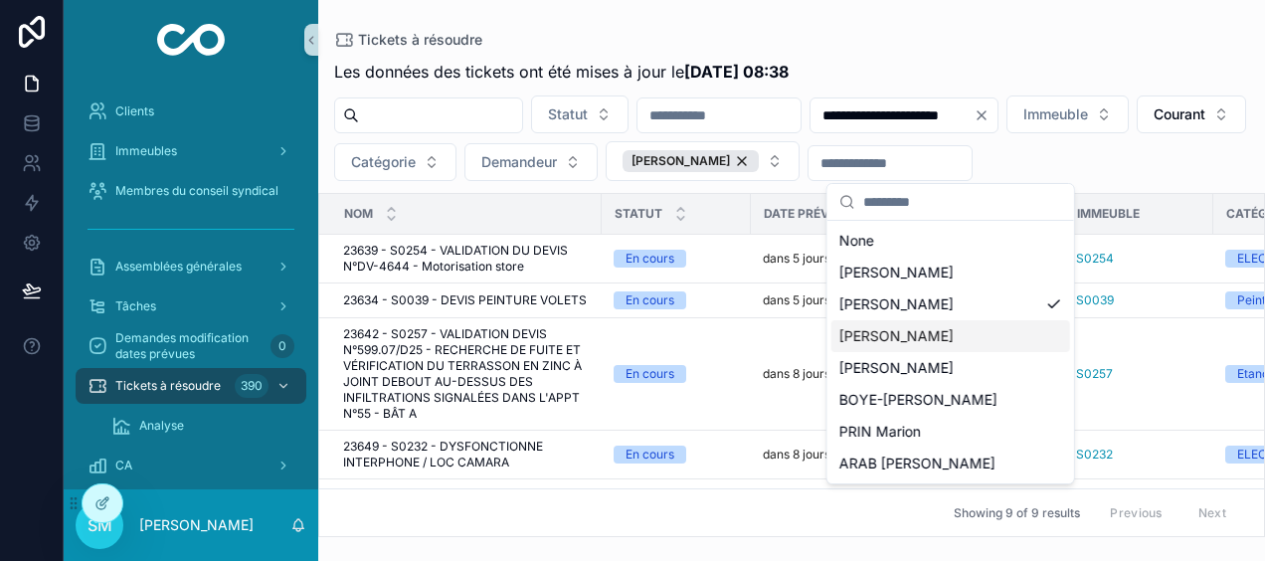
click at [974, 336] on div "[PERSON_NAME]" at bounding box center [950, 336] width 239 height 32
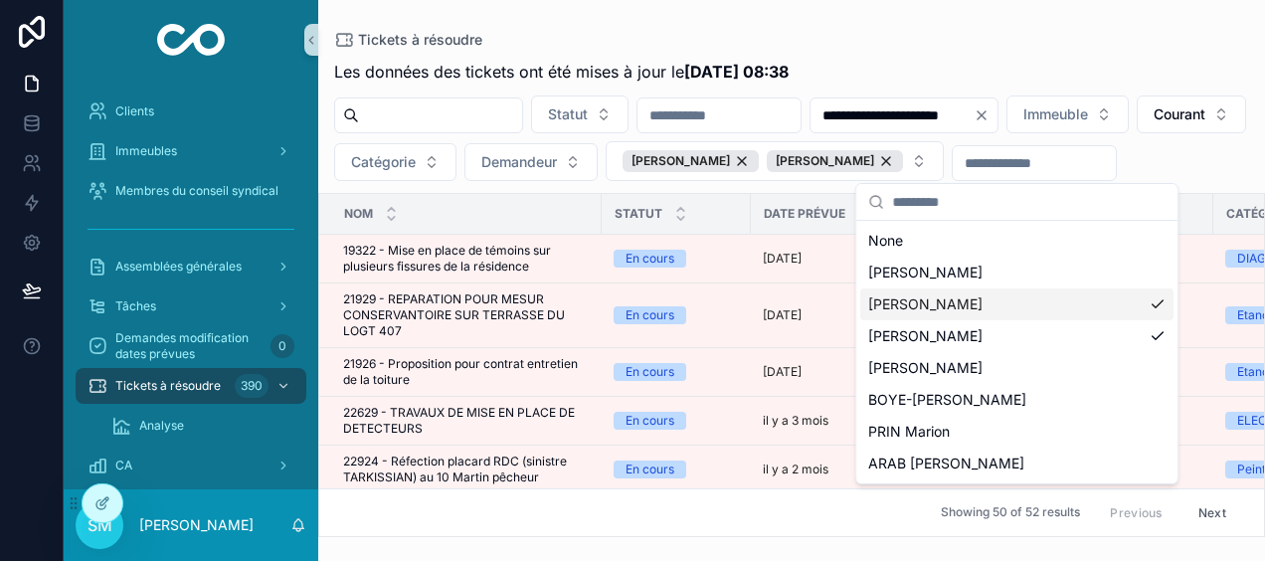
click at [1157, 305] on div "[PERSON_NAME]" at bounding box center [1016, 304] width 313 height 32
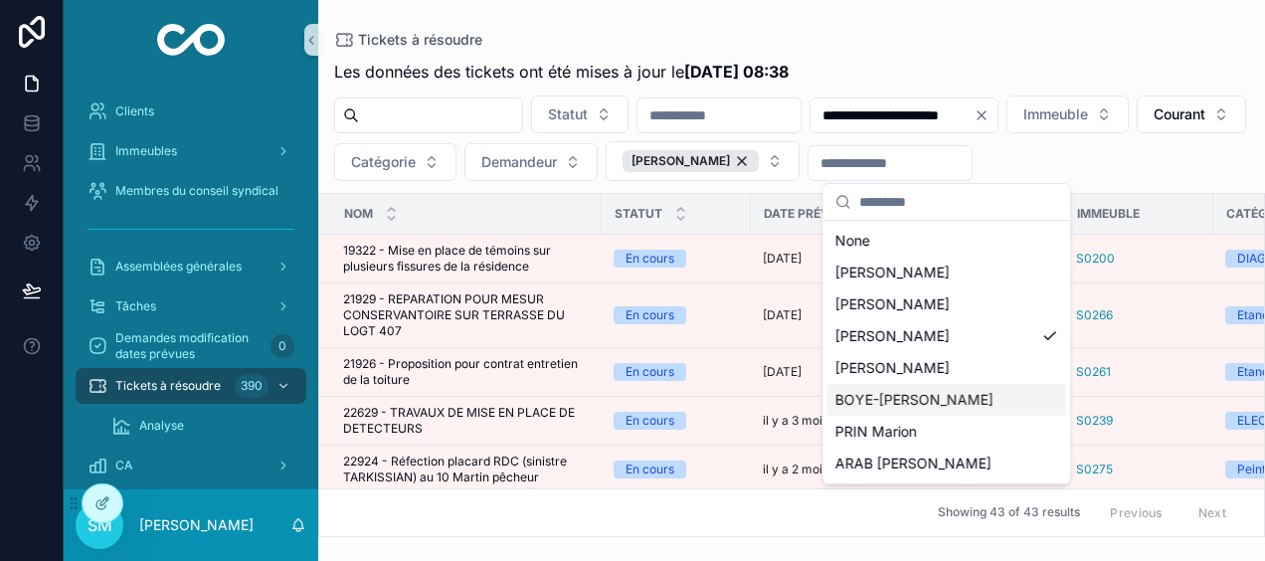
click at [1007, 399] on div "BOYE-[PERSON_NAME]" at bounding box center [946, 400] width 239 height 32
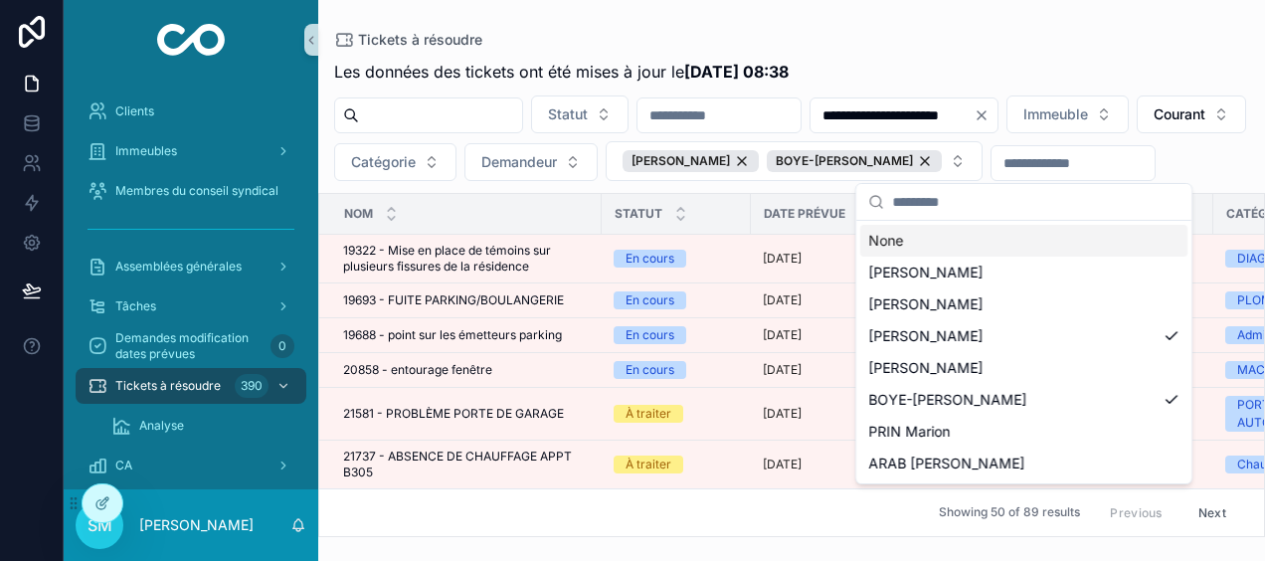
click at [1090, 34] on div "Tickets à résoudre" at bounding box center [791, 40] width 915 height 16
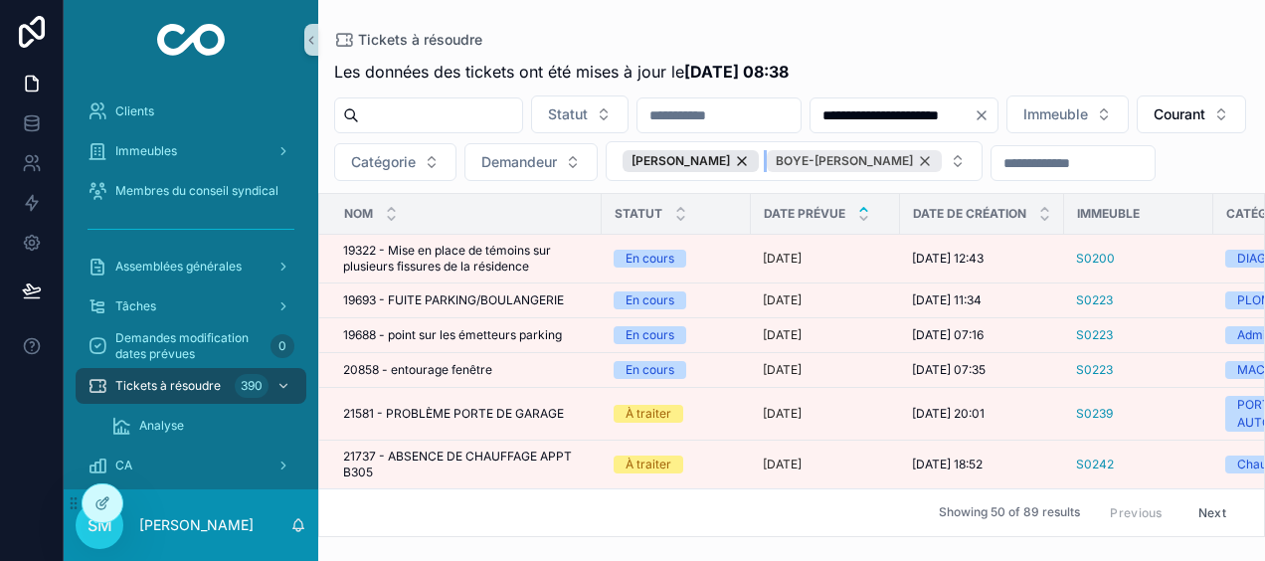
click at [941, 151] on div "BOYE-[PERSON_NAME]" at bounding box center [853, 161] width 175 height 22
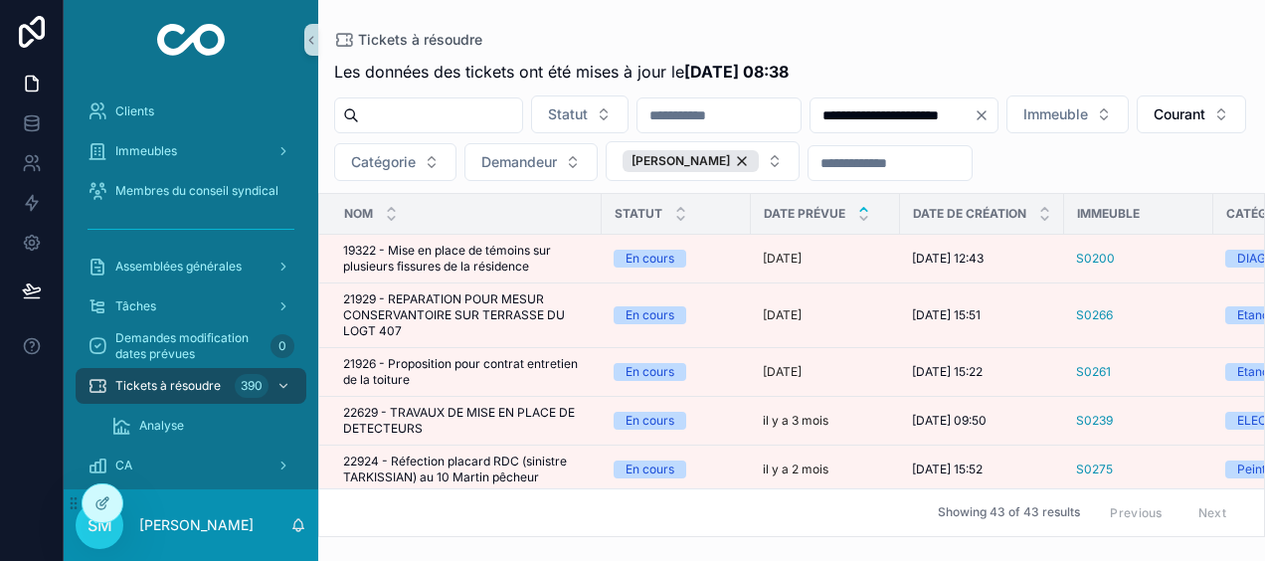
click at [759, 161] on div "[PERSON_NAME]" at bounding box center [690, 161] width 136 height 22
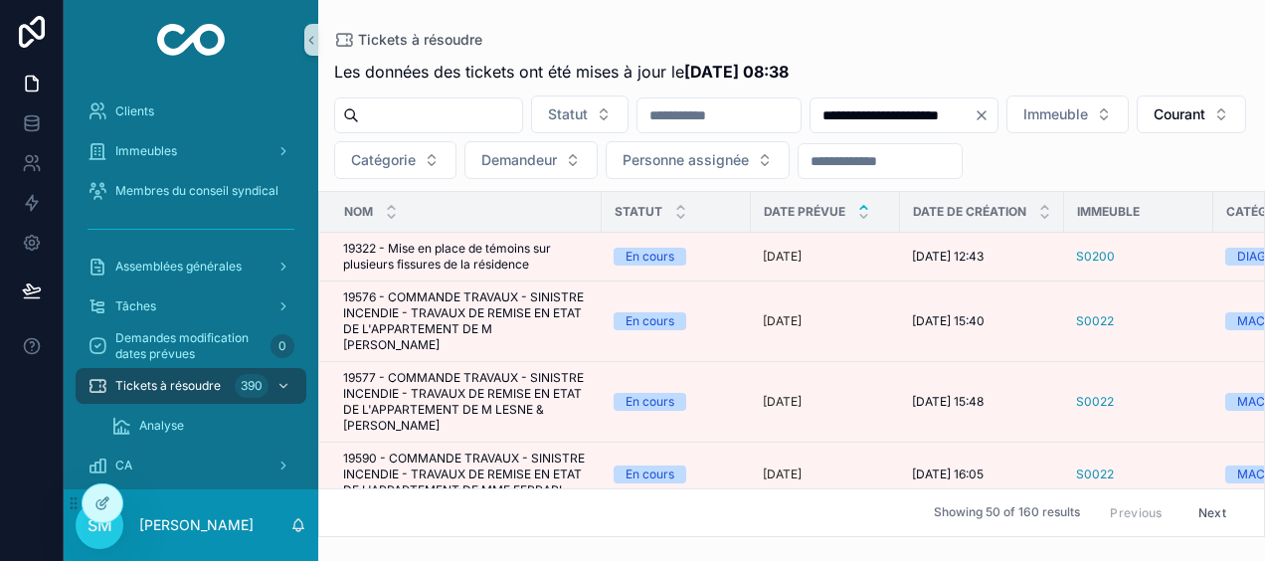
click at [789, 164] on button "Personne assignée" at bounding box center [697, 160] width 184 height 38
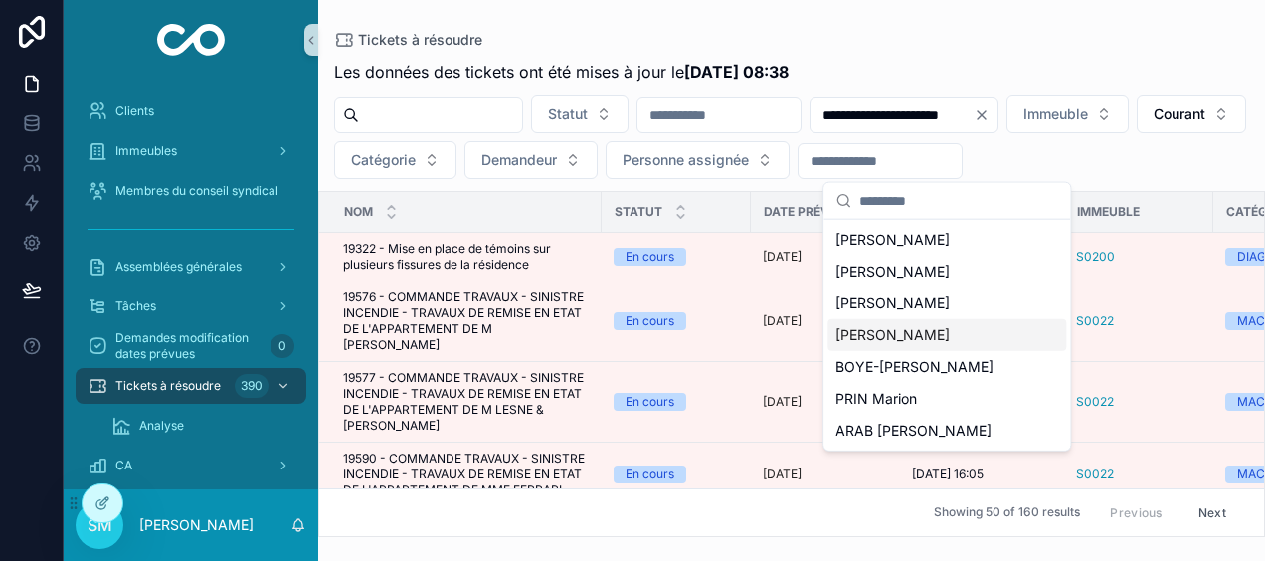
click at [976, 340] on div "[PERSON_NAME]" at bounding box center [946, 335] width 239 height 32
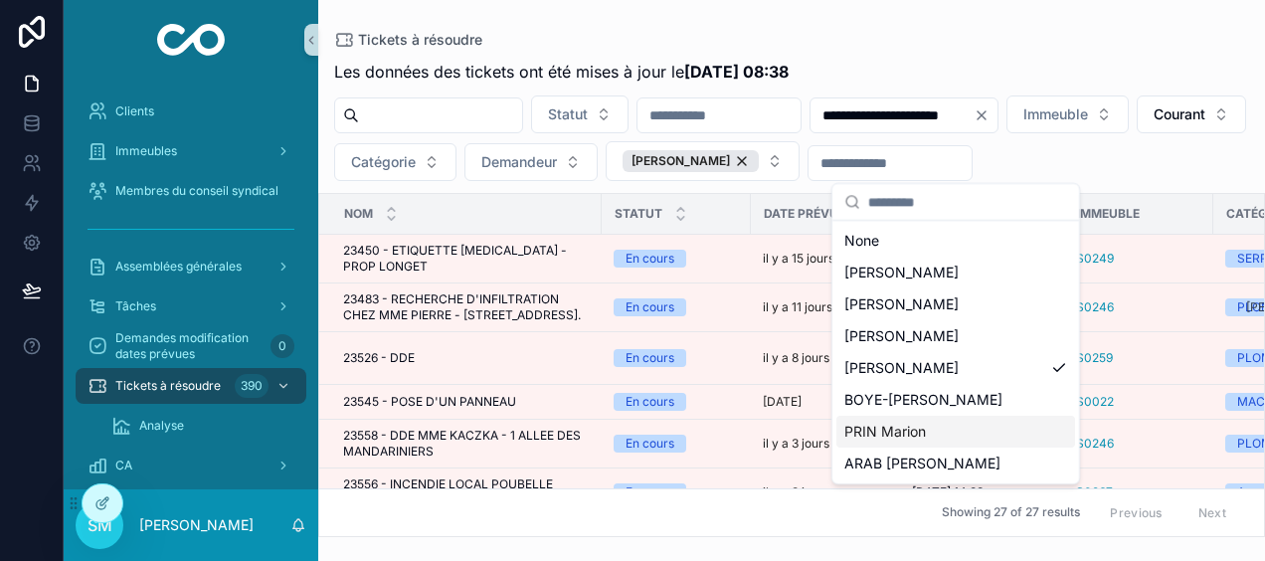
click at [990, 427] on div "PRIN Marion" at bounding box center [955, 432] width 239 height 32
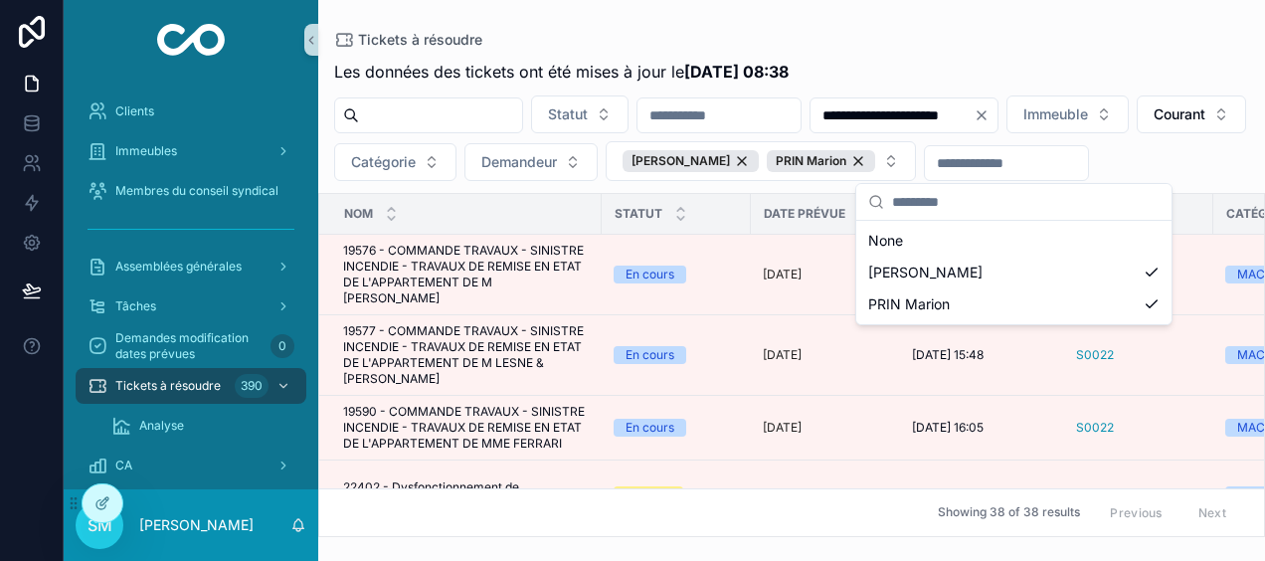
click at [1072, 12] on div "**********" at bounding box center [791, 268] width 946 height 537
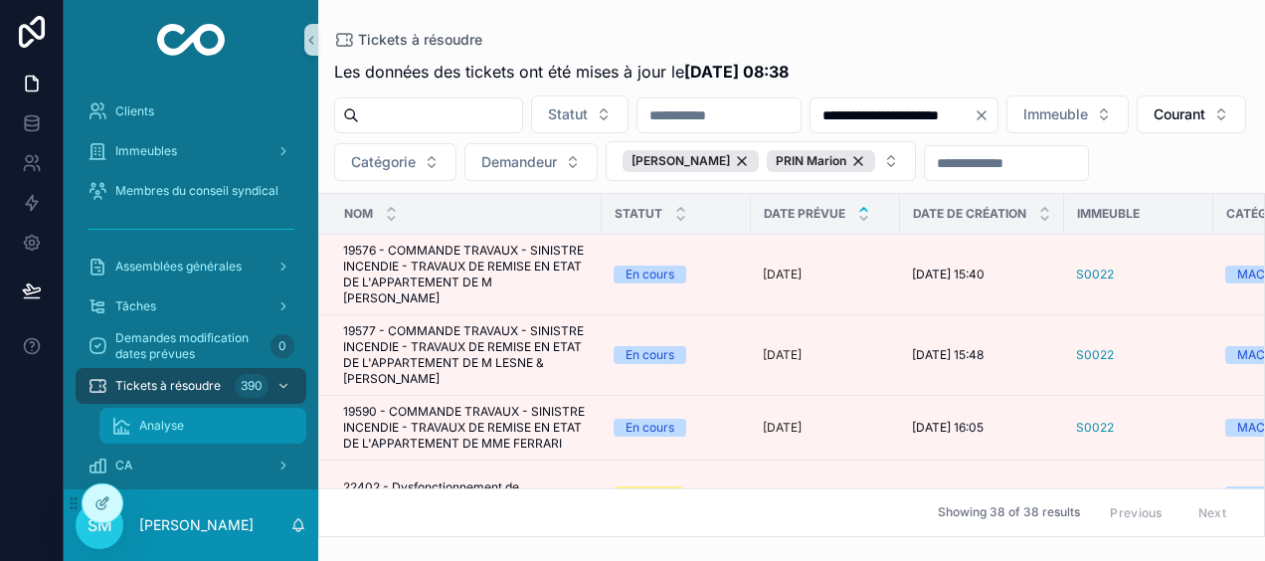
click at [167, 427] on span "Analyse" at bounding box center [161, 426] width 45 height 16
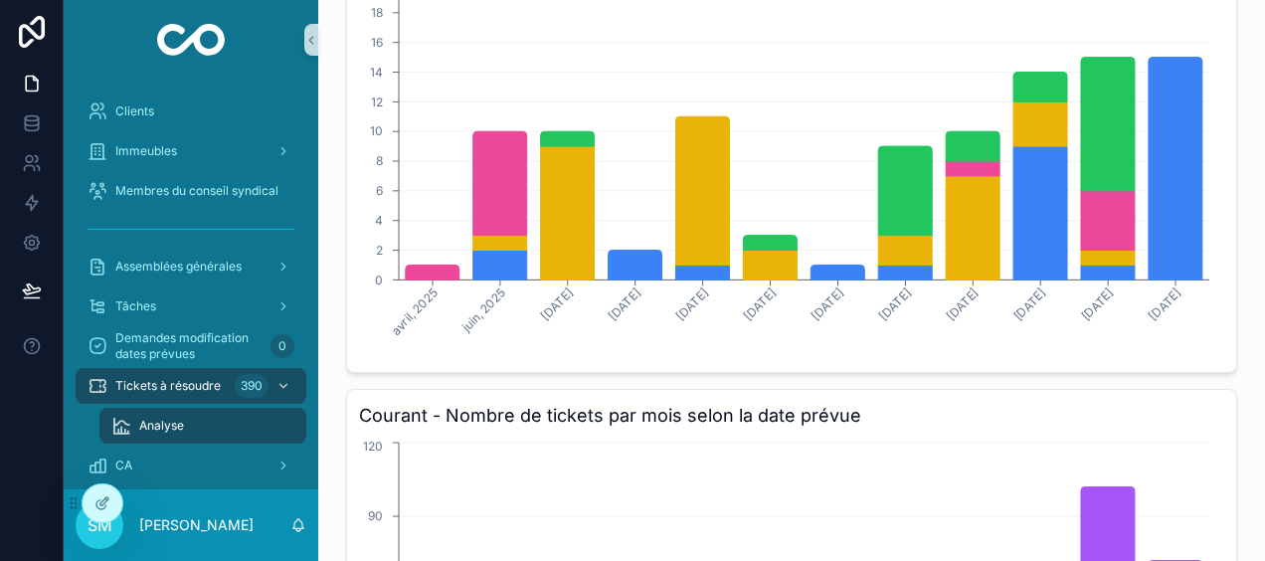
scroll to position [1491, 0]
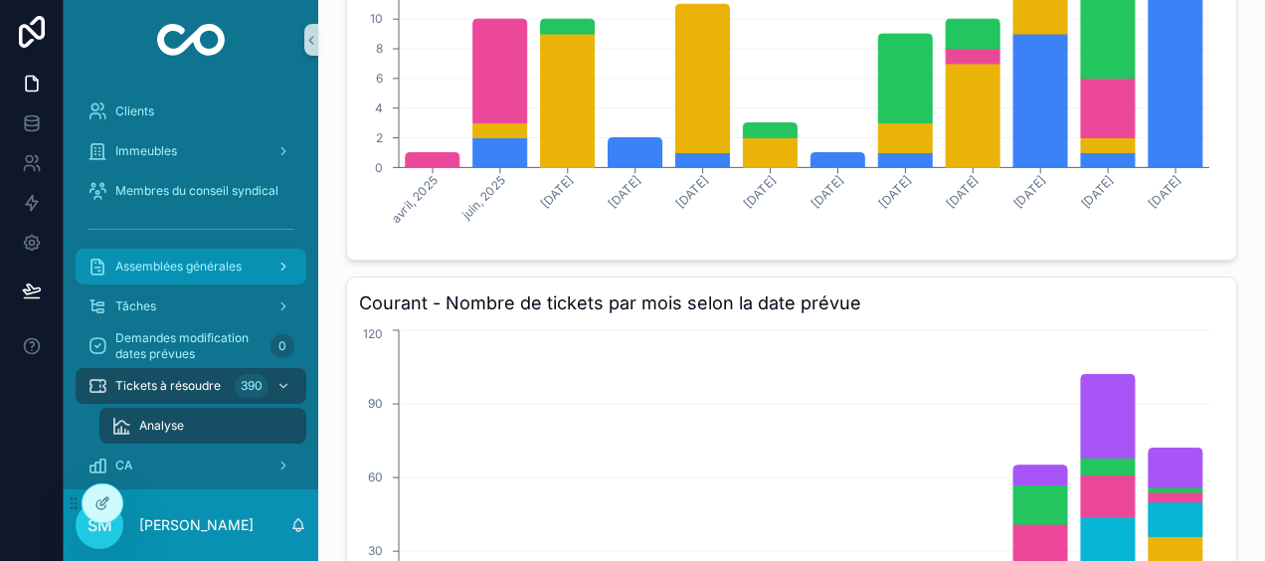
click at [237, 266] on span "Assemblées générales" at bounding box center [178, 266] width 126 height 16
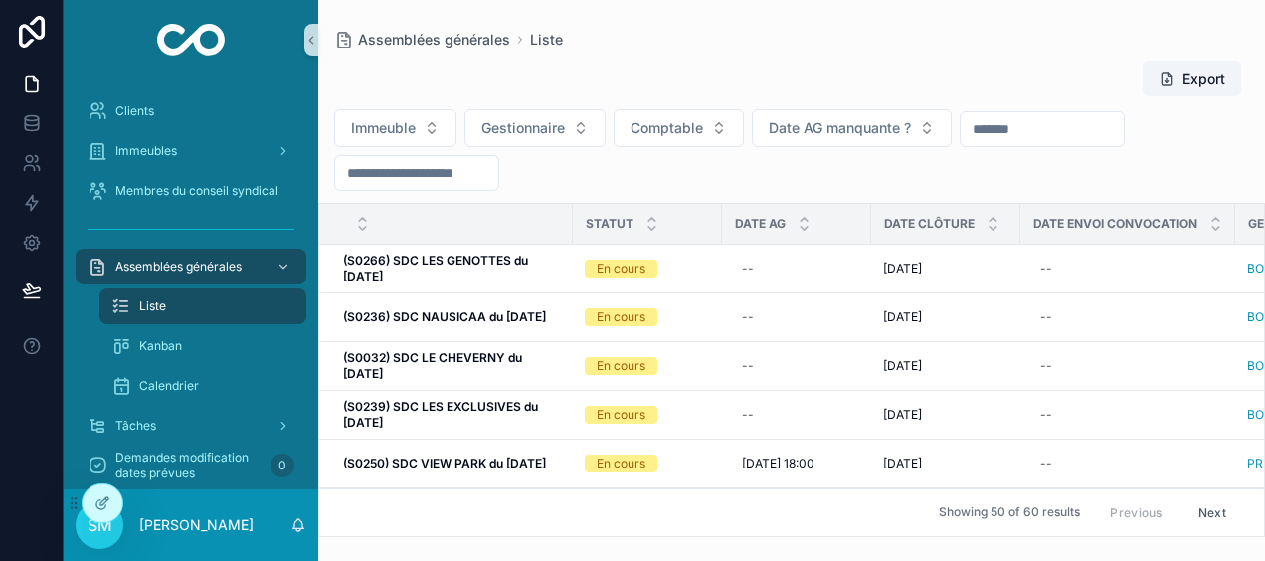
click at [481, 171] on input "scrollable content" at bounding box center [416, 173] width 163 height 28
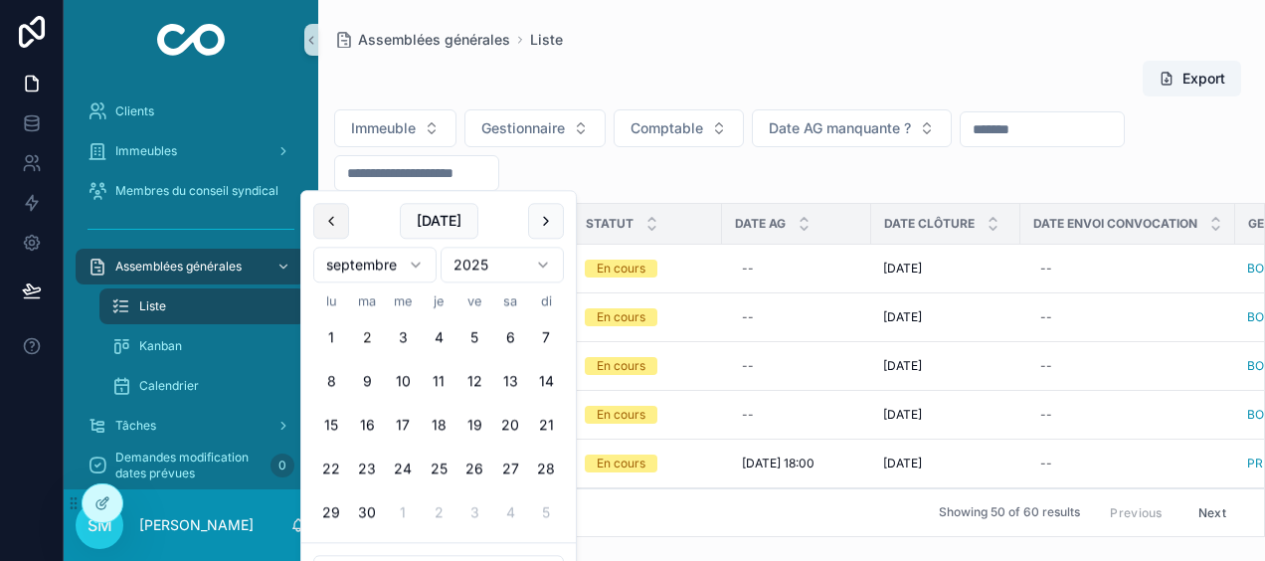
click at [322, 221] on button "scrollable content" at bounding box center [331, 221] width 36 height 36
click at [335, 553] on button "30" at bounding box center [331, 557] width 36 height 36
type input "**********"
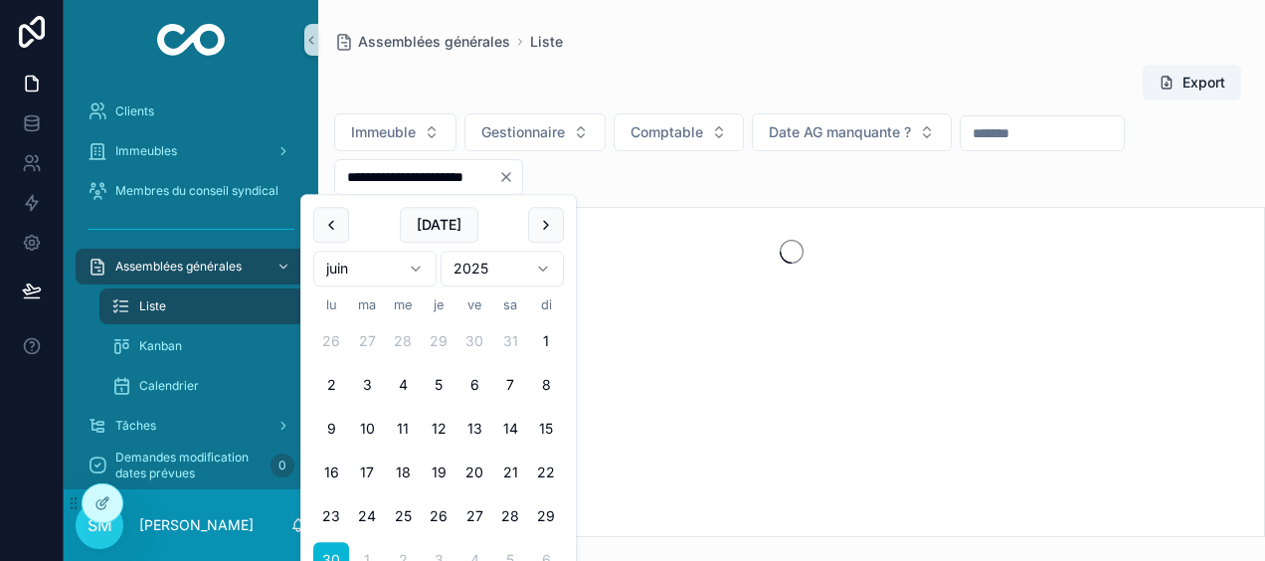
click at [755, 73] on div "Export" at bounding box center [791, 83] width 915 height 38
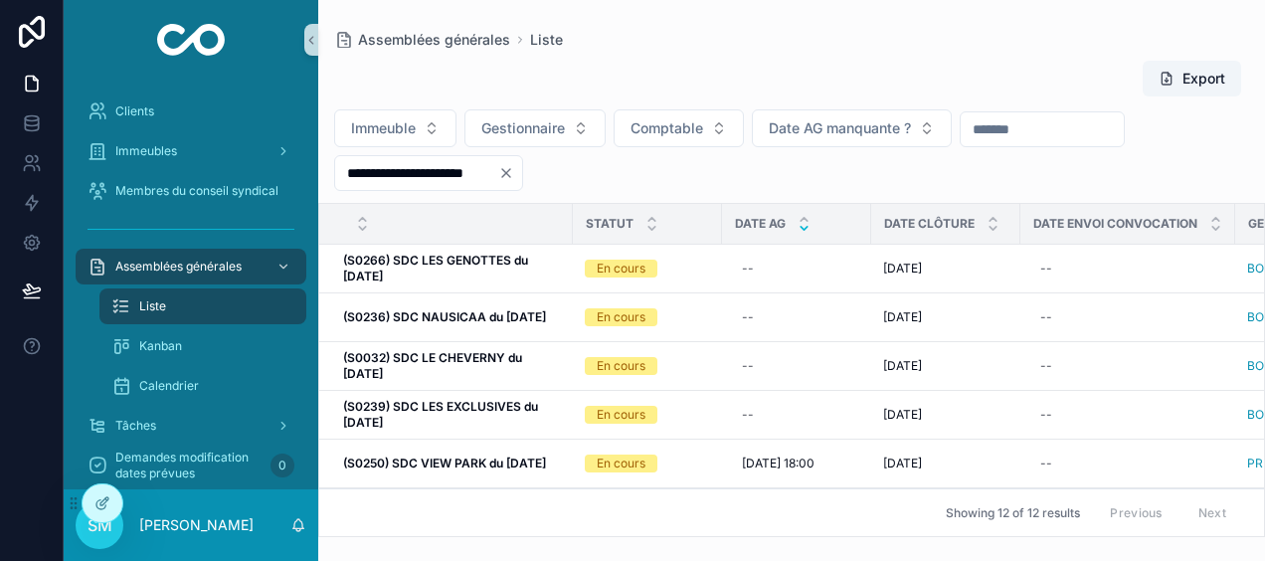
click at [804, 228] on icon "scrollable content" at bounding box center [803, 228] width 7 height 3
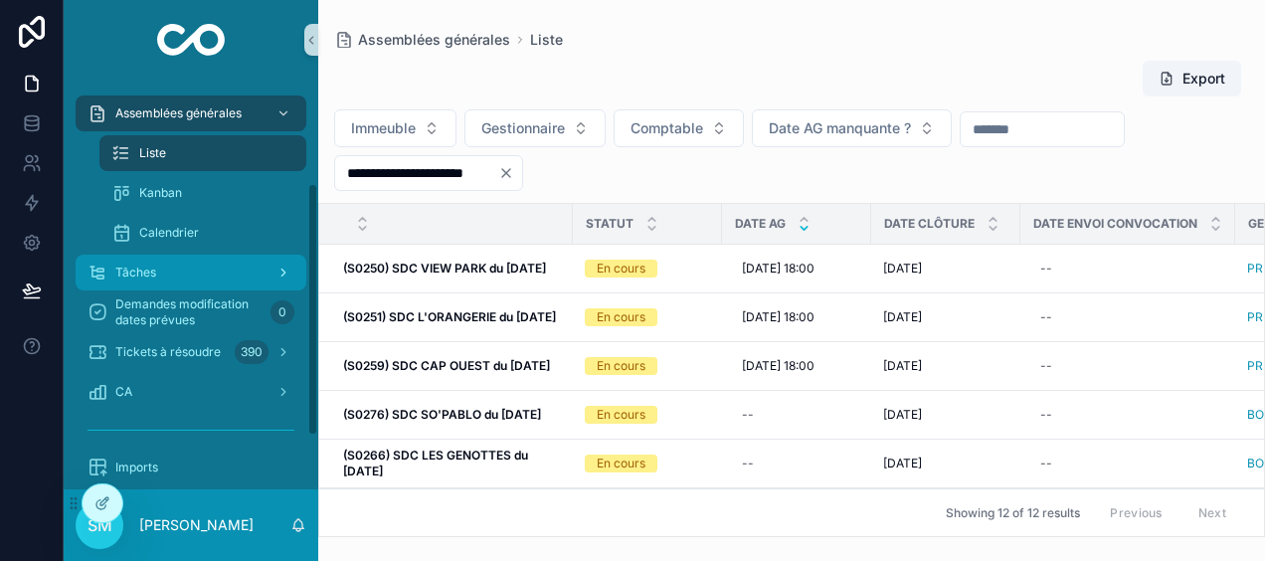
scroll to position [199, 0]
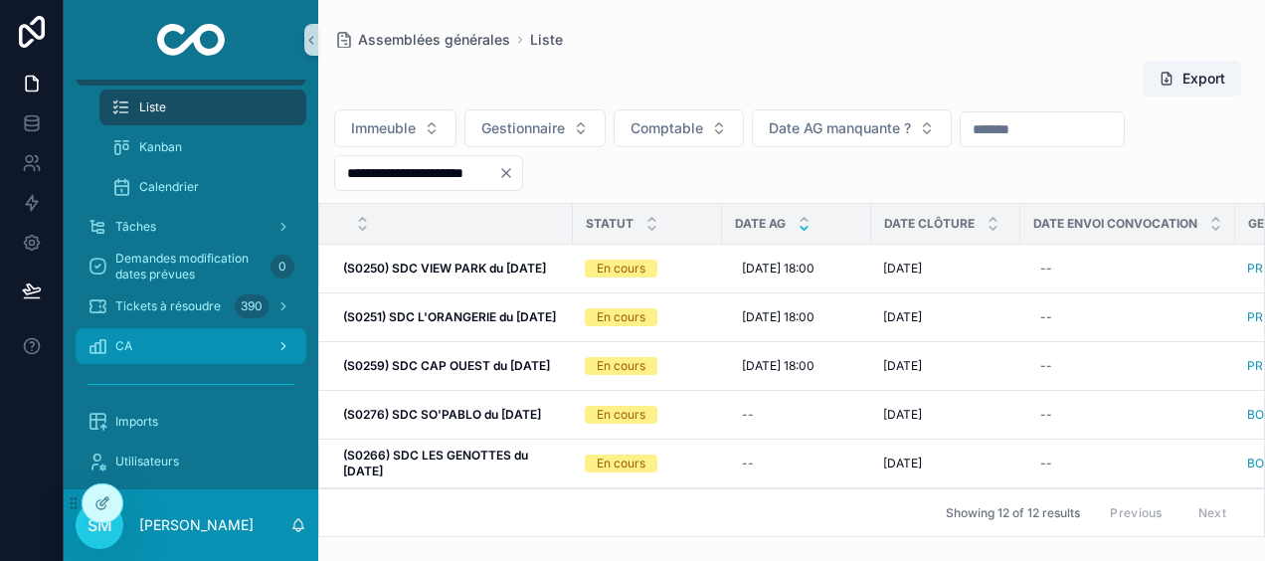
click at [276, 346] on icon "scrollable content" at bounding box center [283, 346] width 14 height 14
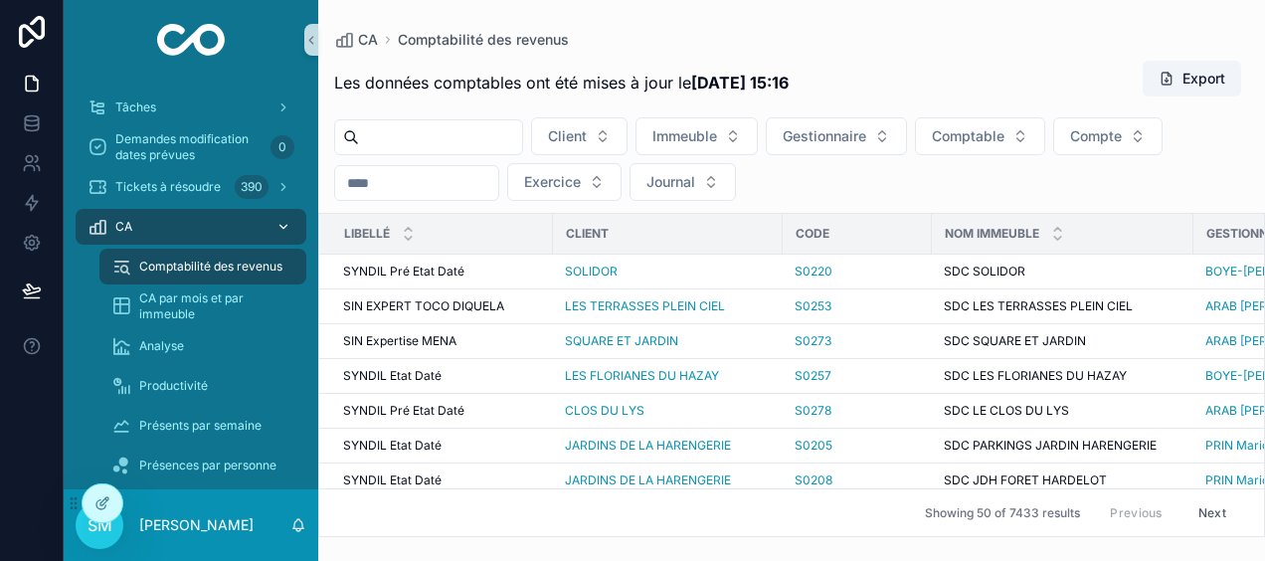
click at [398, 183] on input "scrollable content" at bounding box center [416, 183] width 163 height 28
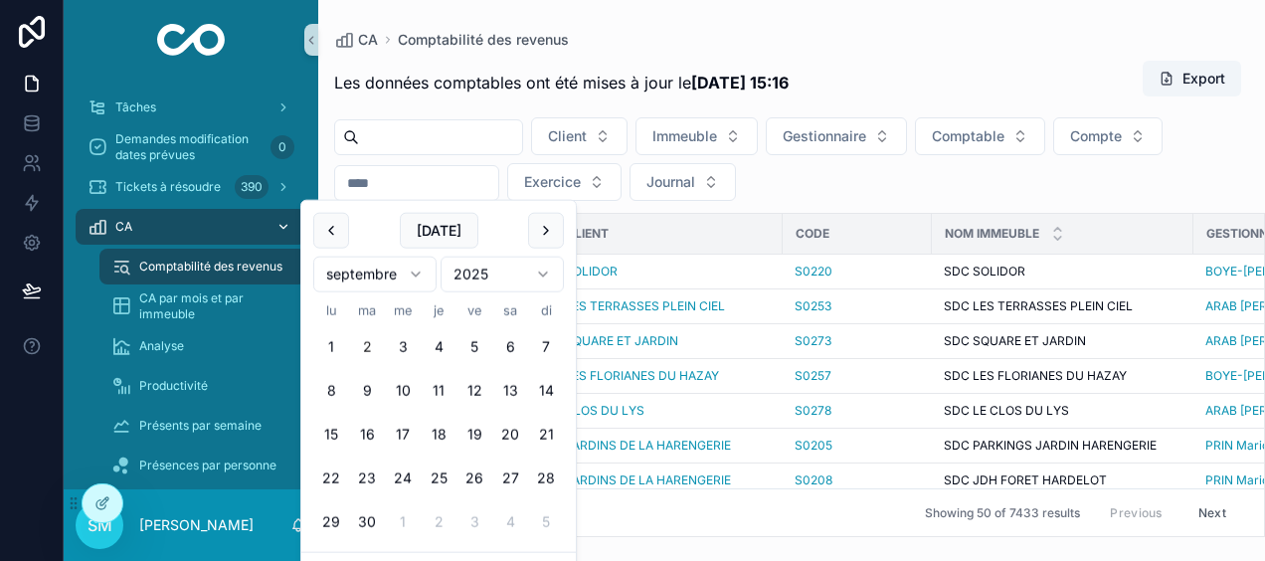
click at [739, 10] on div "CA Comptabilité des revenus Les données comptables ont été mises à jour le [DAT…" at bounding box center [791, 268] width 946 height 537
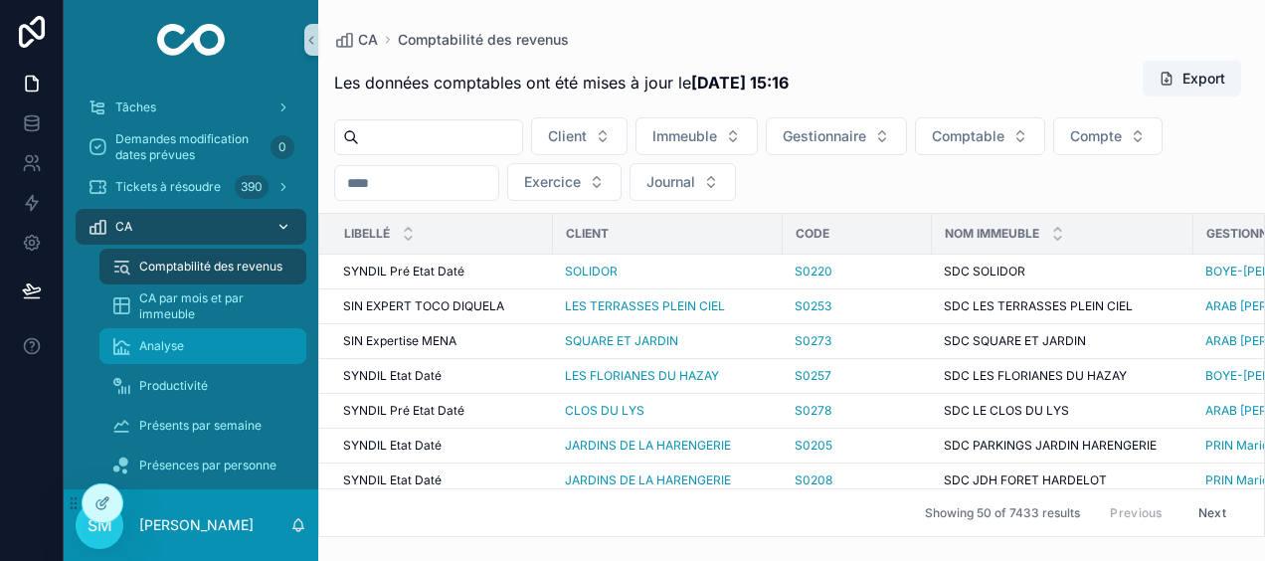
click at [185, 346] on div "Analyse" at bounding box center [202, 346] width 183 height 32
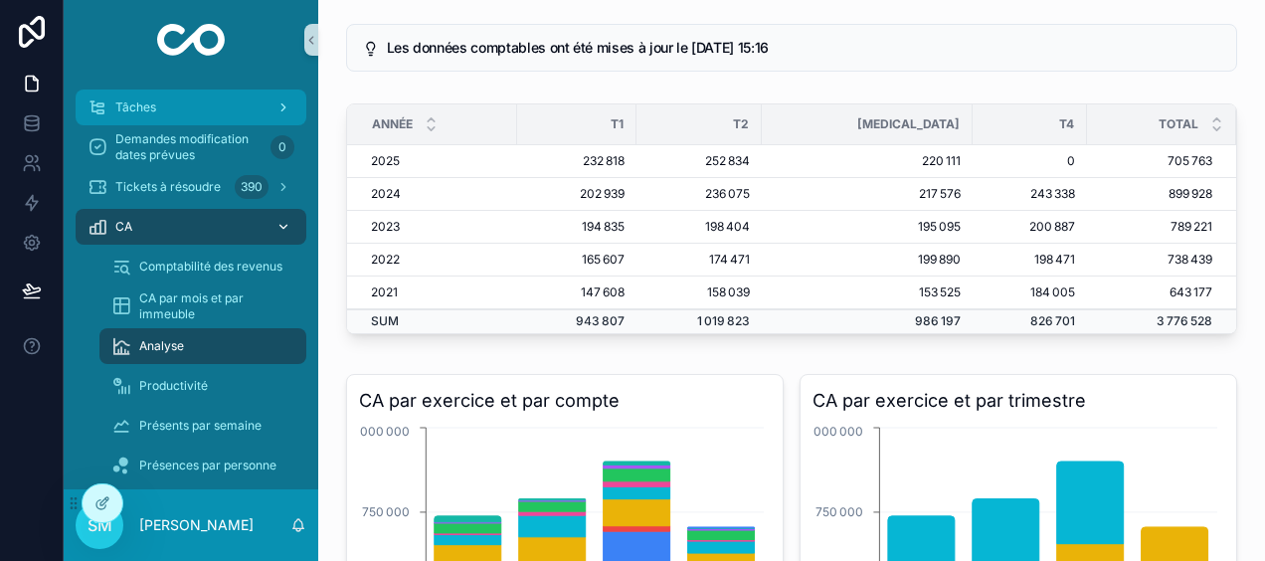
click at [195, 111] on div "Tâches" at bounding box center [190, 107] width 207 height 32
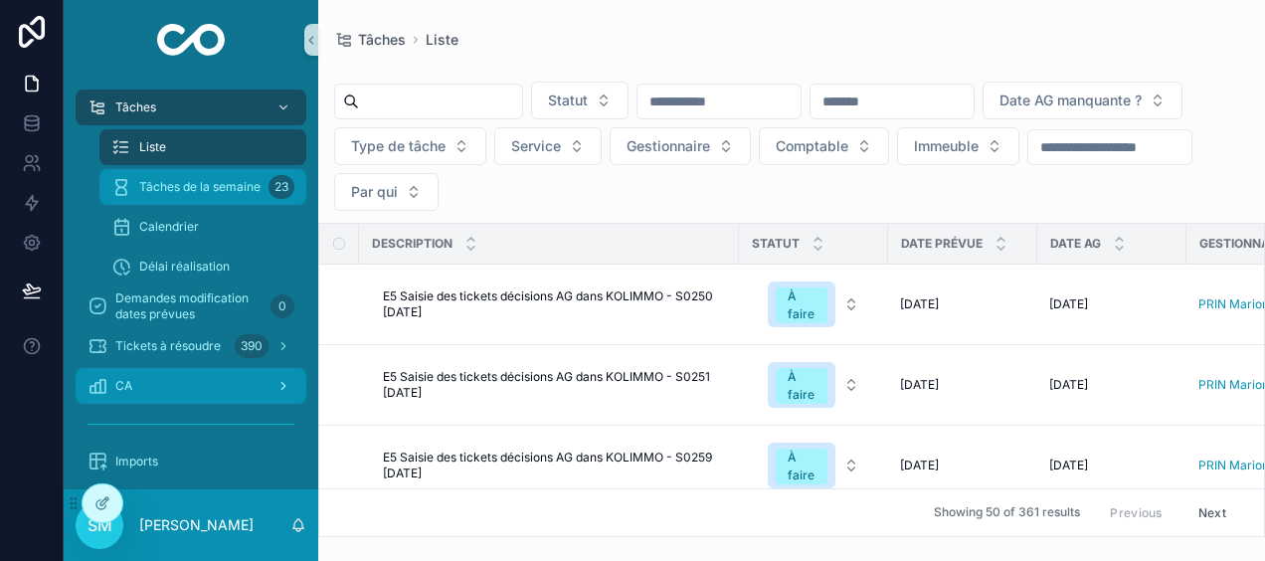
click at [199, 188] on span "Tâches de la semaine" at bounding box center [199, 187] width 121 height 16
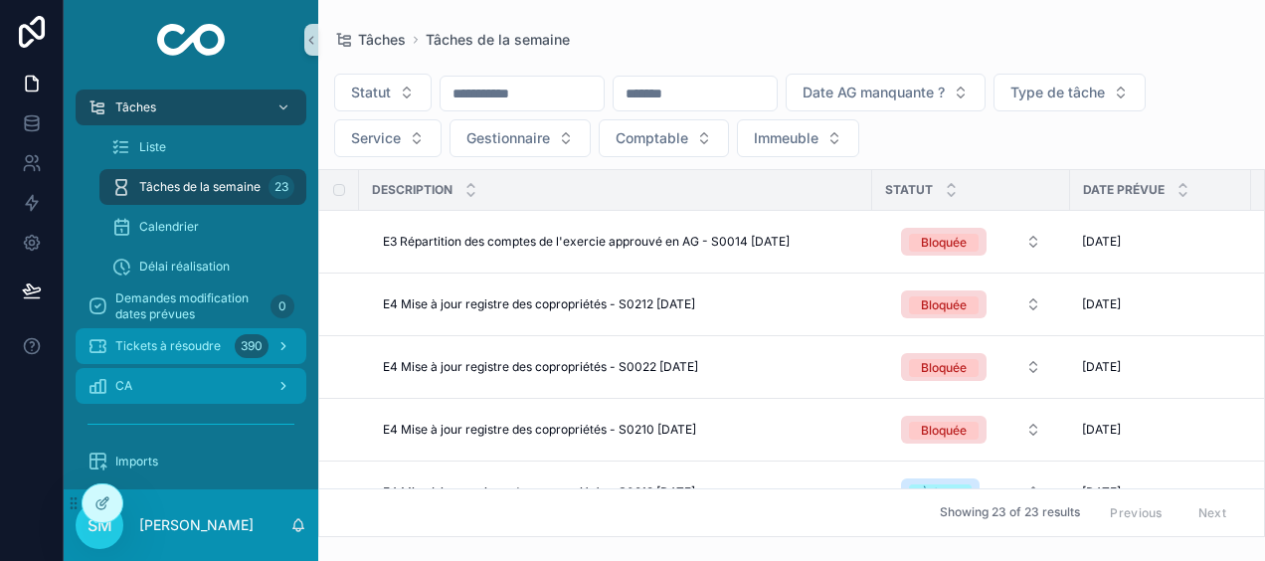
click at [205, 348] on span "Tickets à résoudre" at bounding box center [167, 346] width 105 height 16
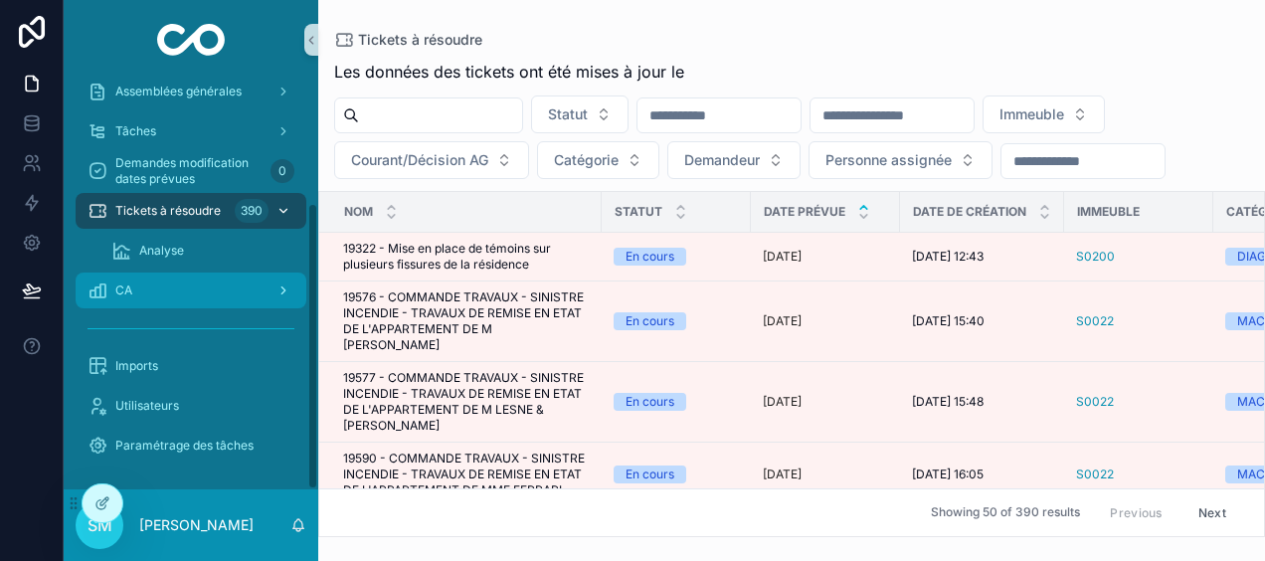
scroll to position [175, 0]
